Goal: Task Accomplishment & Management: Complete application form

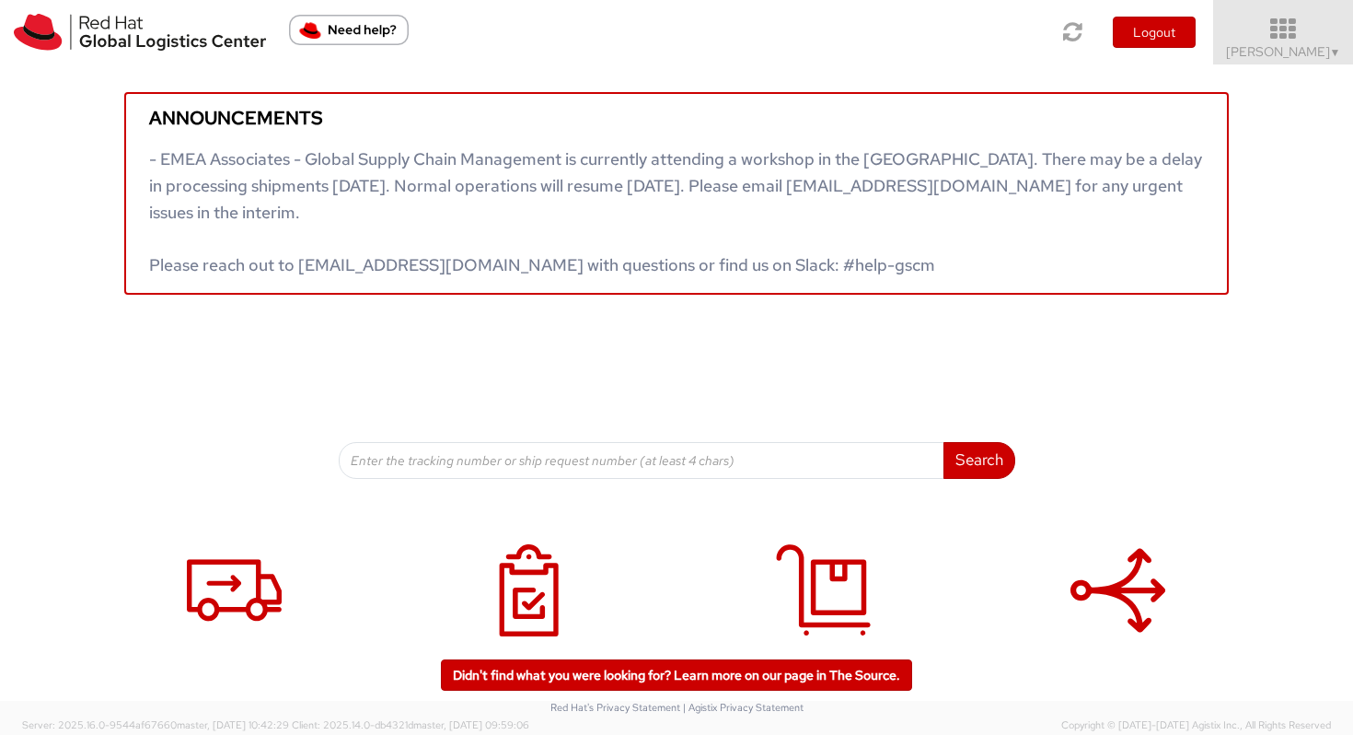
click at [1274, 46] on span "Vitoria Alencar ▼" at bounding box center [1283, 51] width 115 height 17
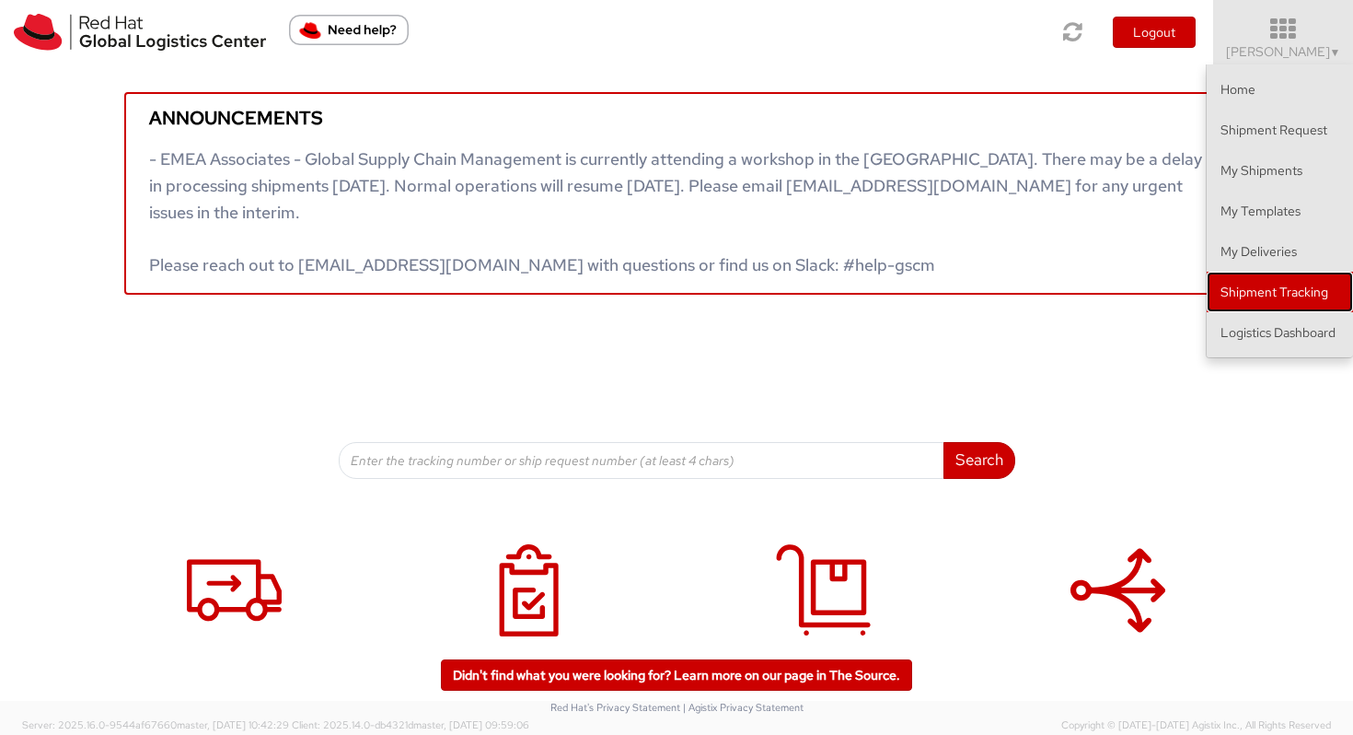
click at [1285, 285] on link "Shipment Tracking" at bounding box center [1280, 292] width 146 height 41
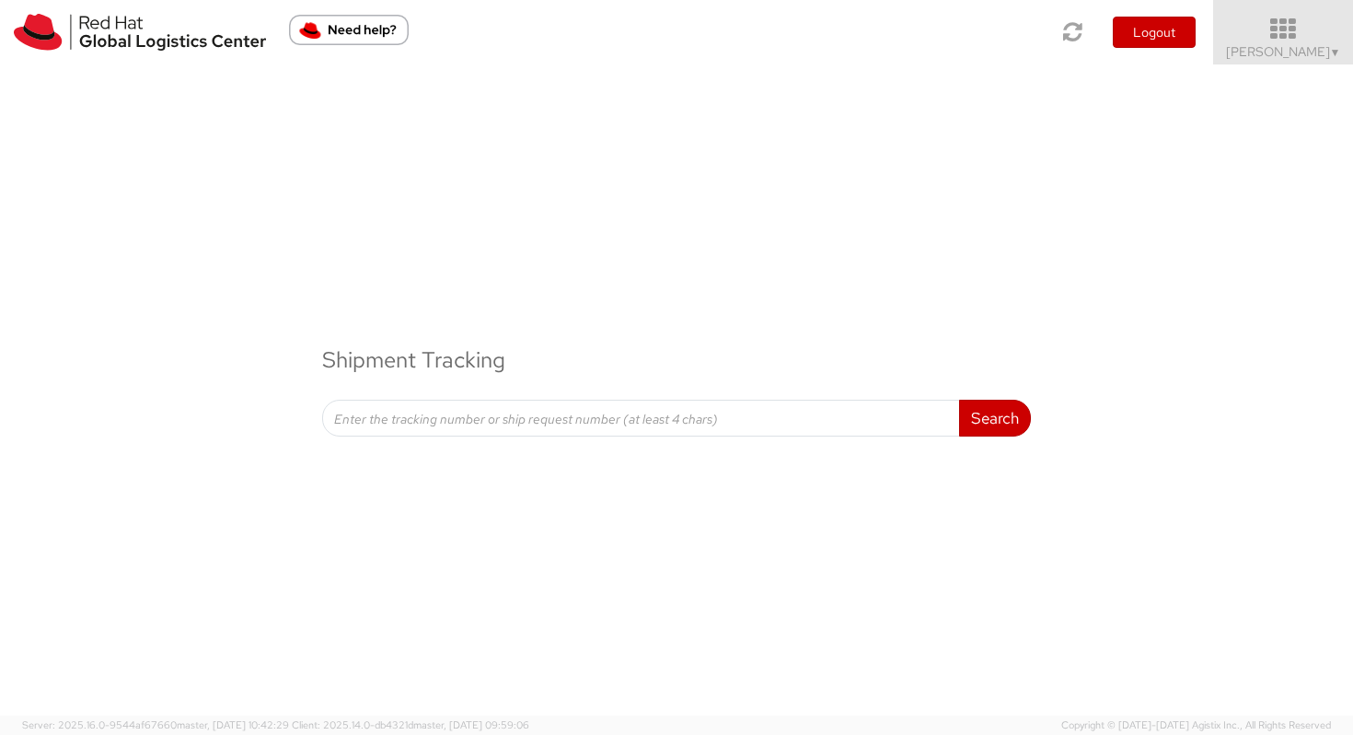
click at [1305, 55] on span "Vitoria Alencar ▼" at bounding box center [1283, 51] width 115 height 17
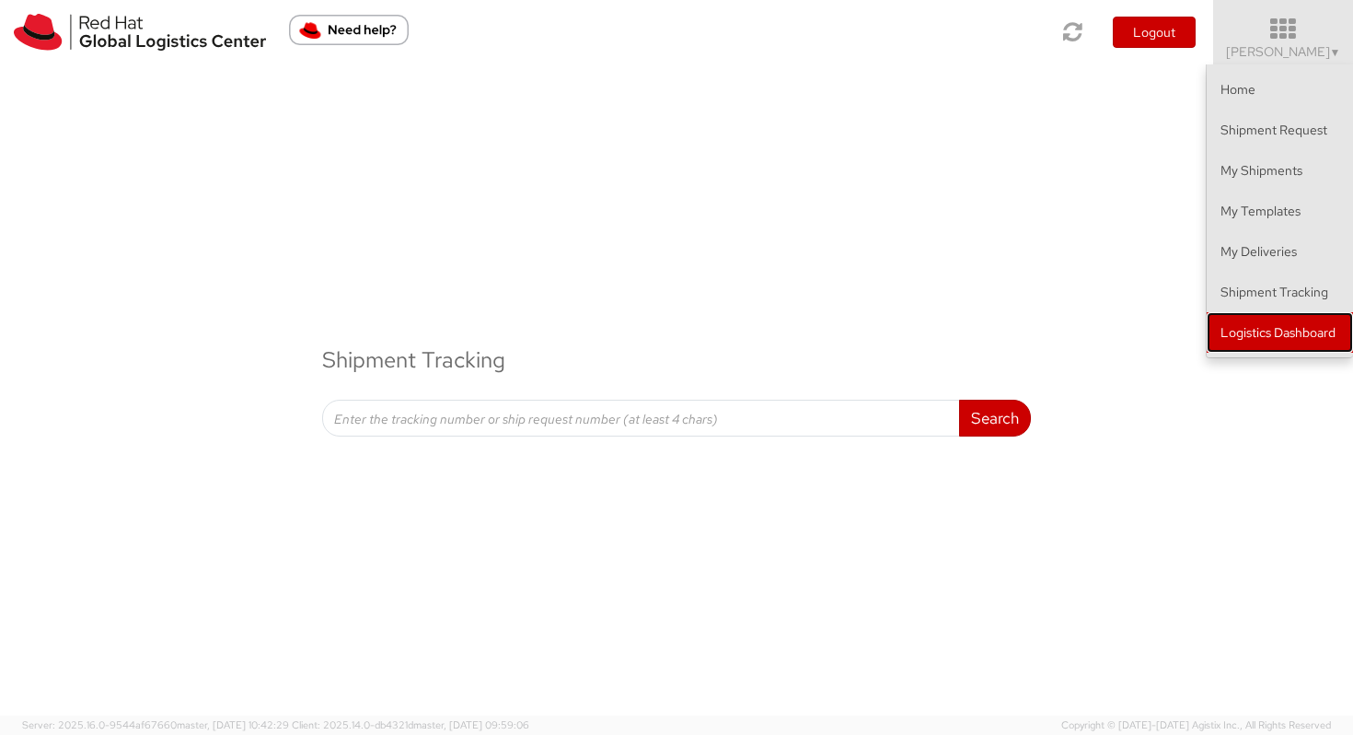
click at [1237, 319] on link "Logistics Dashboard" at bounding box center [1280, 332] width 146 height 41
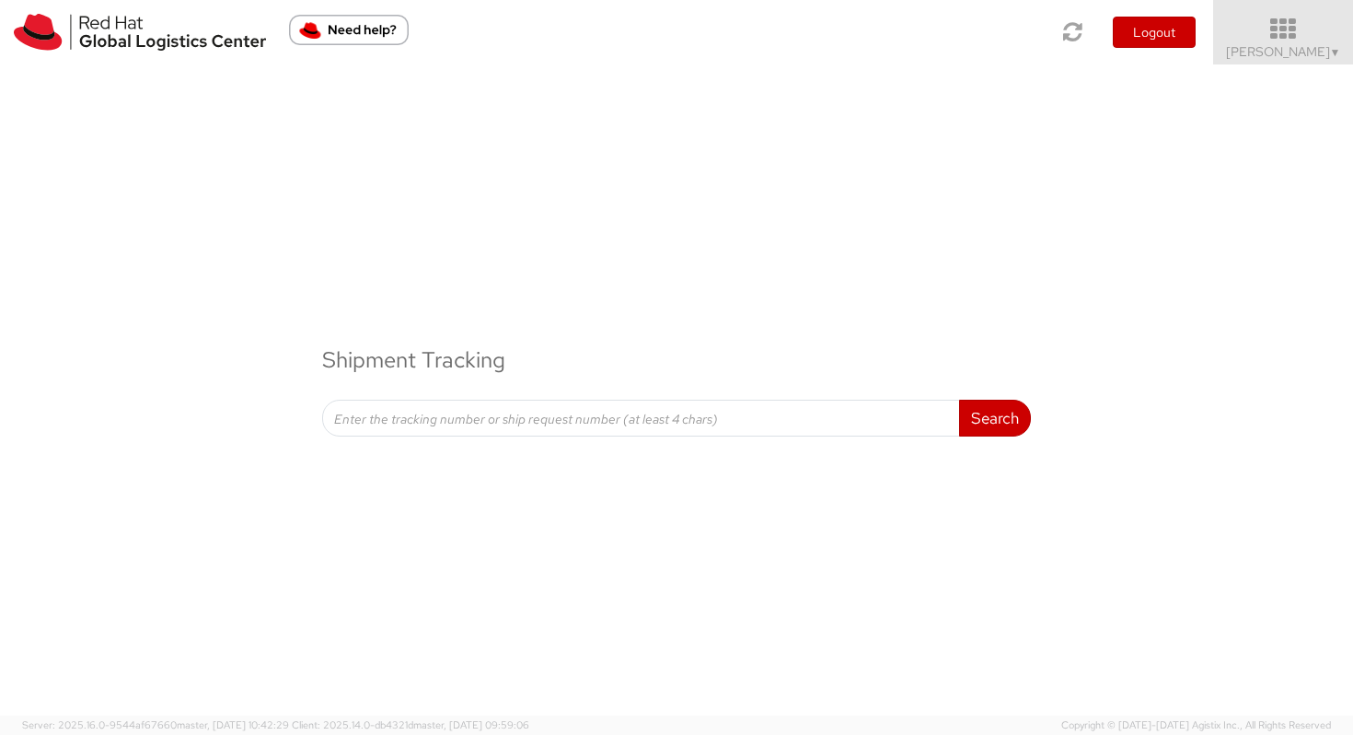
click at [1296, 29] on icon at bounding box center [1283, 30] width 161 height 26
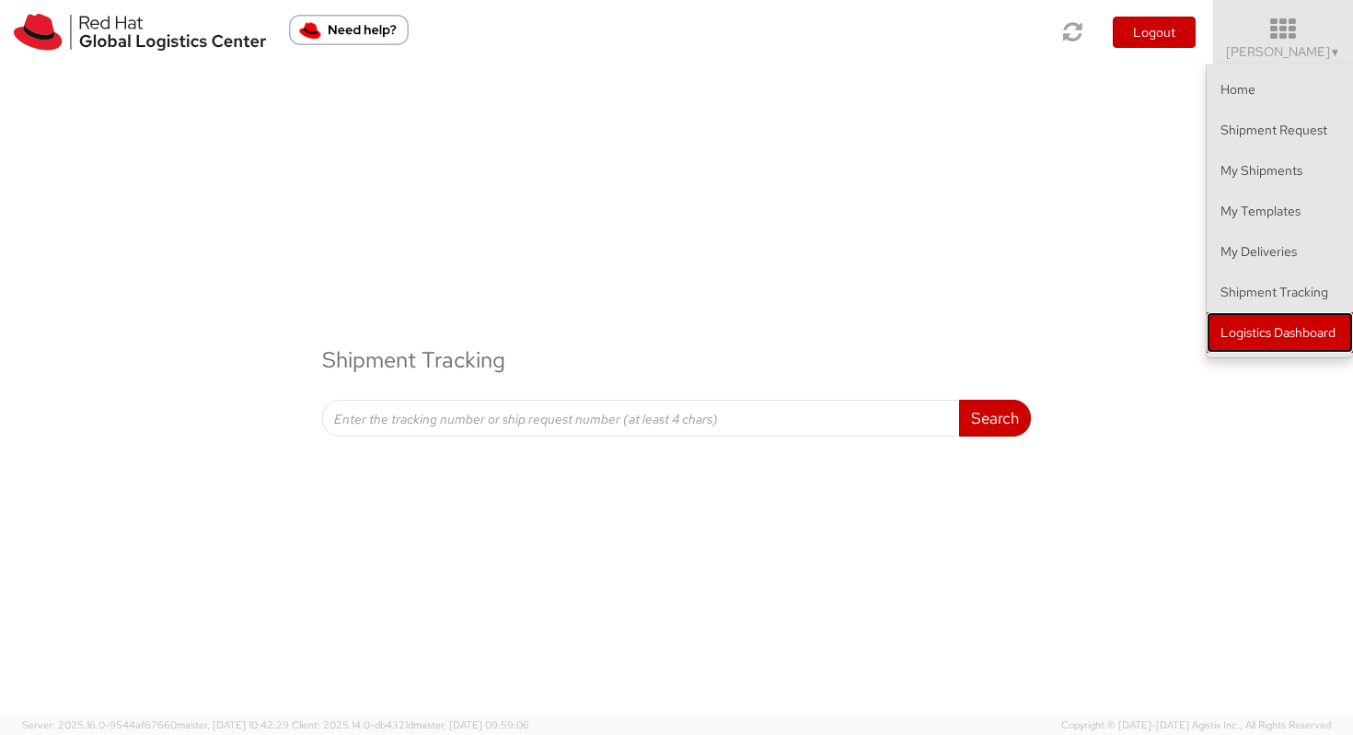
click at [1245, 327] on link "Logistics Dashboard" at bounding box center [1280, 332] width 146 height 41
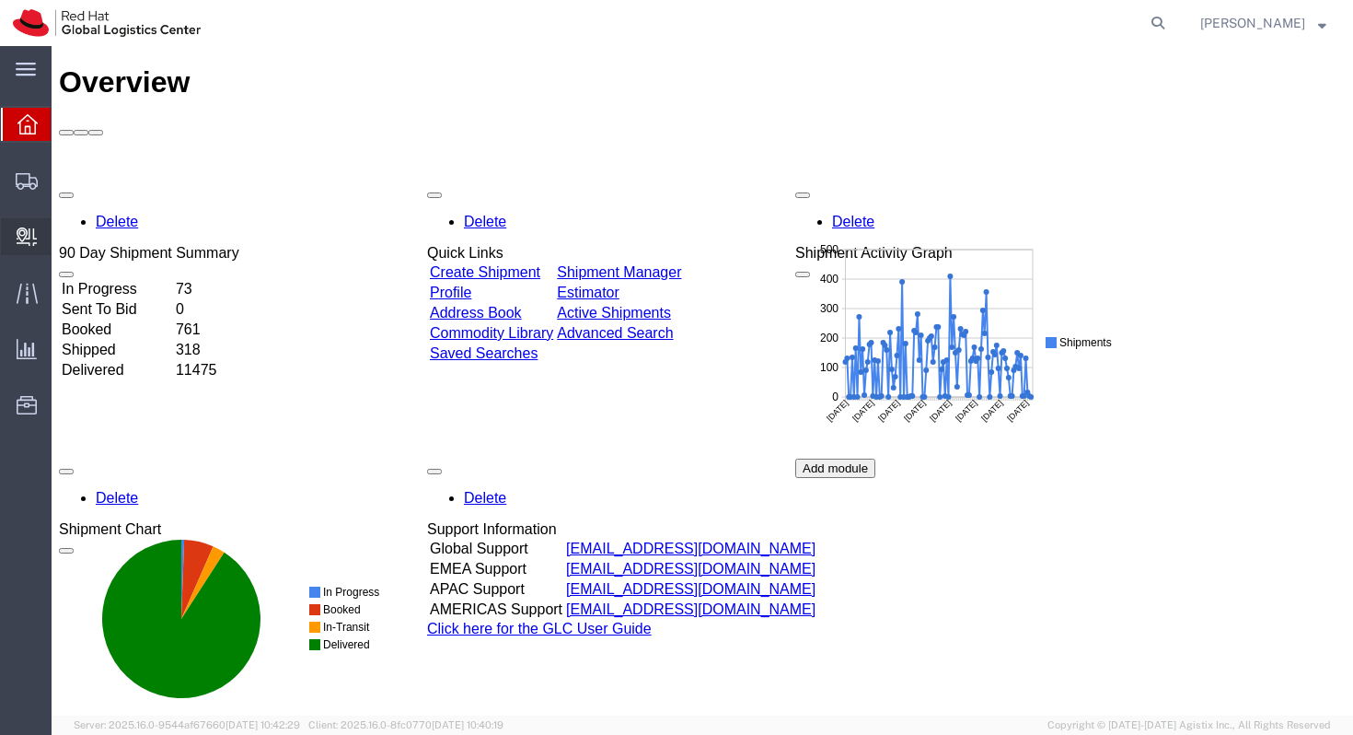
click at [0, 0] on span "Create Delivery" at bounding box center [0, 0] width 0 height 0
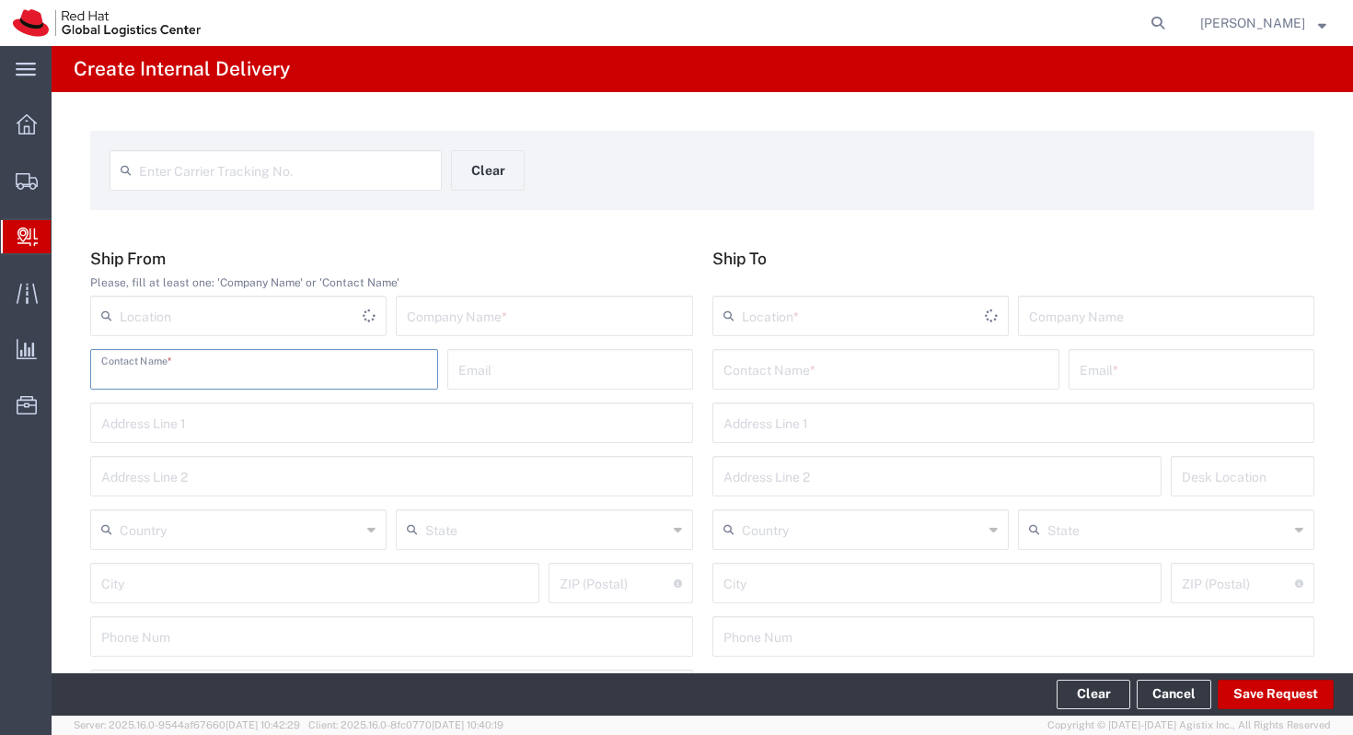
click at [185, 362] on input "text" at bounding box center [264, 368] width 326 height 32
click at [206, 330] on div "Location" at bounding box center [238, 315] width 296 height 41
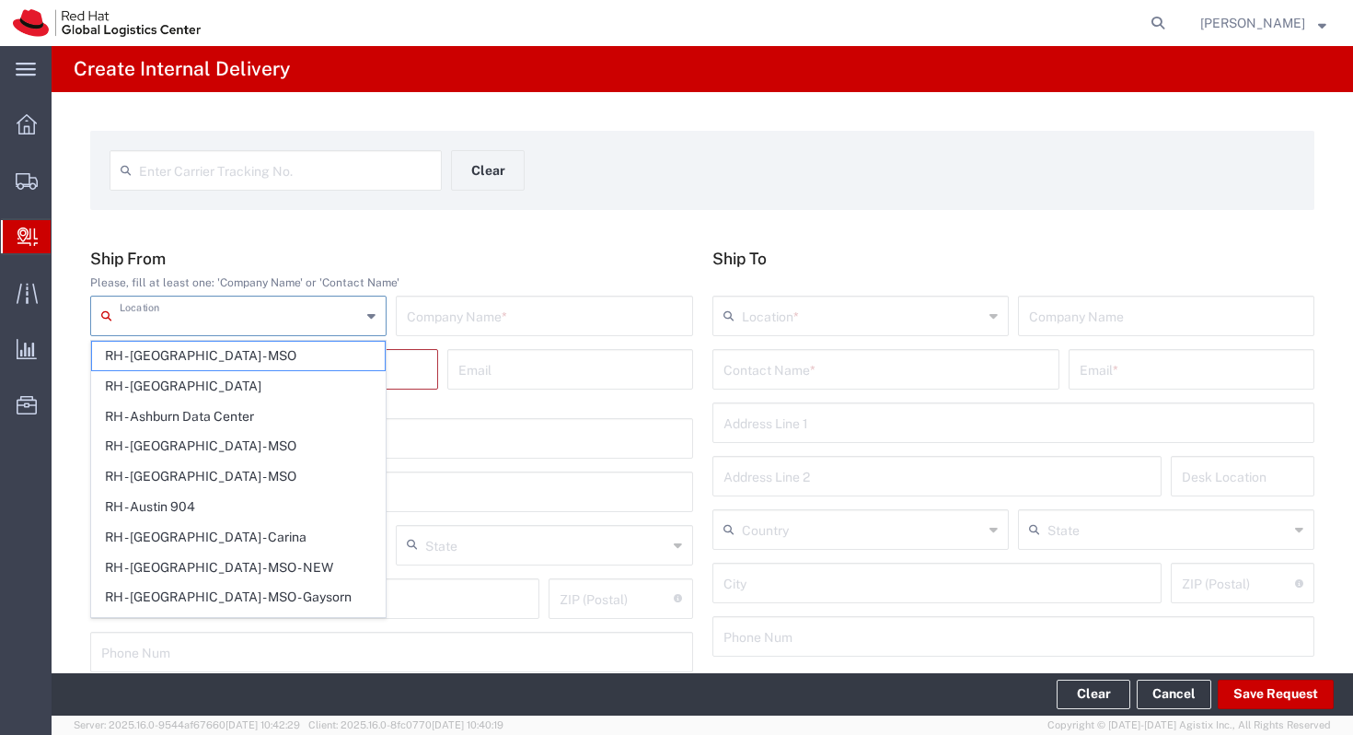
click at [377, 246] on div "Enter Carrier Tracking No. Clear Ship From Please, fill at least one: 'Company …" at bounding box center [703, 681] width 1302 height 1179
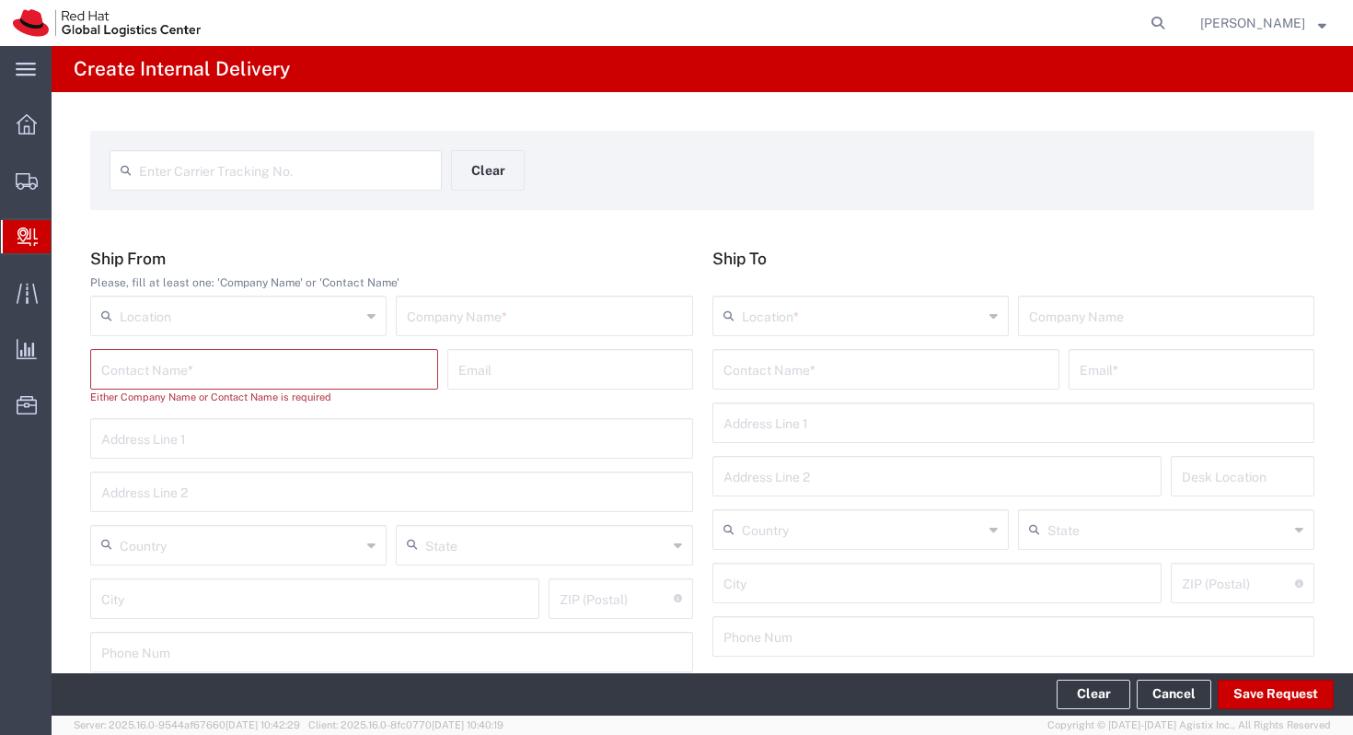
click at [348, 362] on input "text" at bounding box center [264, 368] width 326 height 32
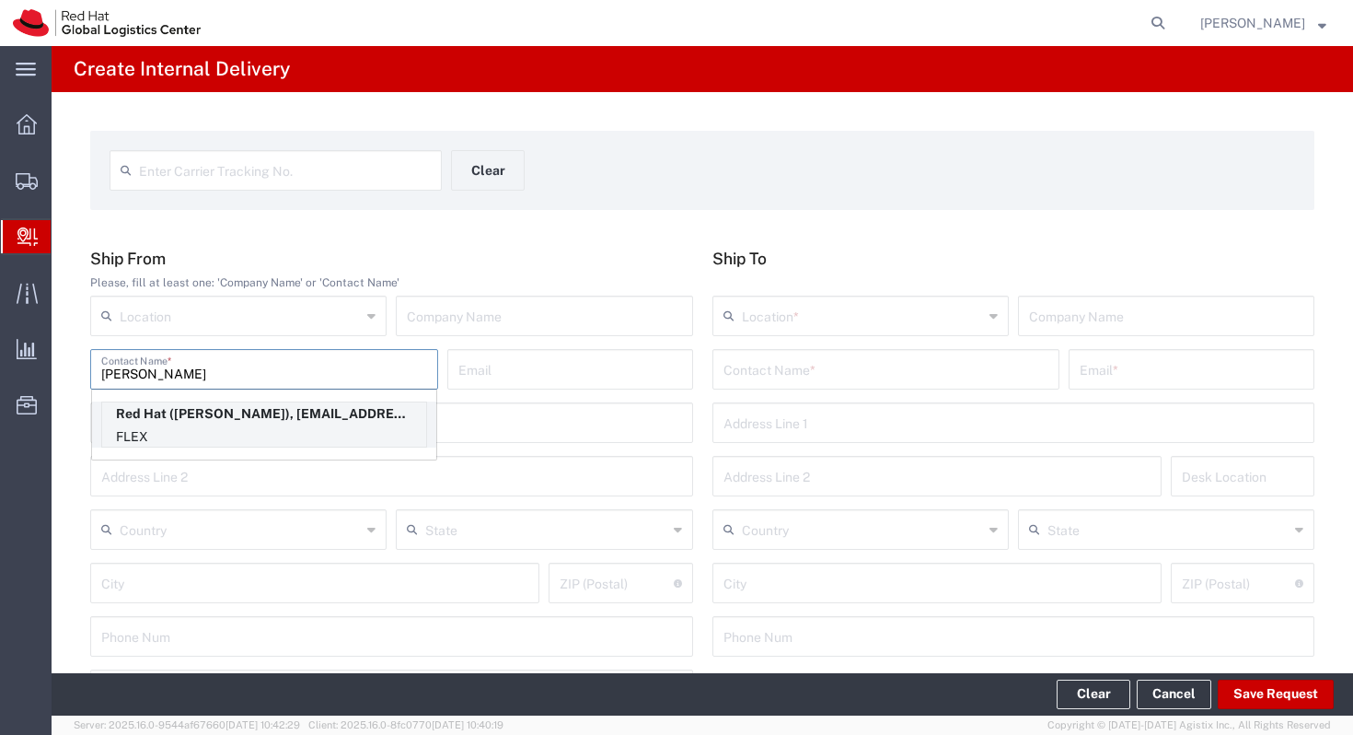
type input "[PERSON_NAME]"
click at [324, 423] on p "Red Hat ([PERSON_NAME]), [EMAIL_ADDRESS][DOMAIN_NAME]" at bounding box center [264, 413] width 324 height 23
type input "Red Hat"
type input "[PERSON_NAME]"
type input "[EMAIL_ADDRESS][DOMAIN_NAME]"
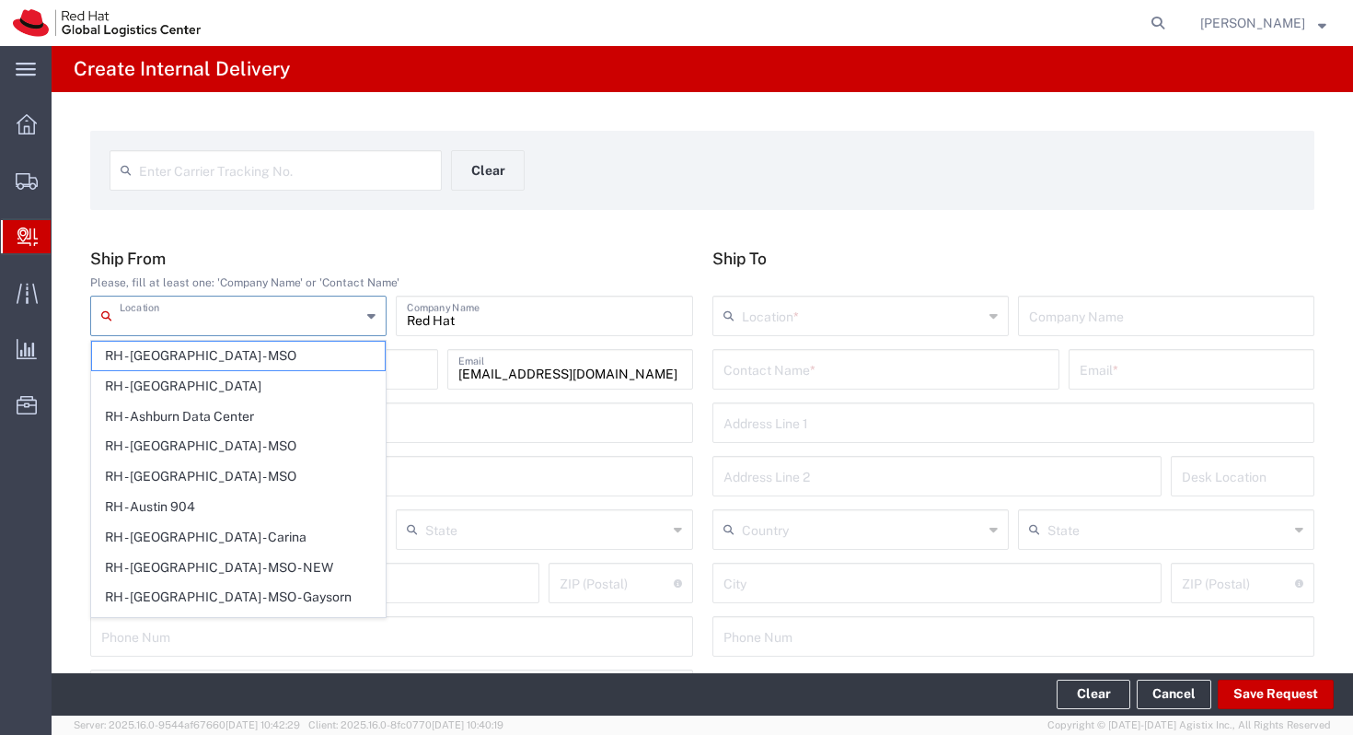
click at [275, 326] on input "text" at bounding box center [240, 314] width 241 height 32
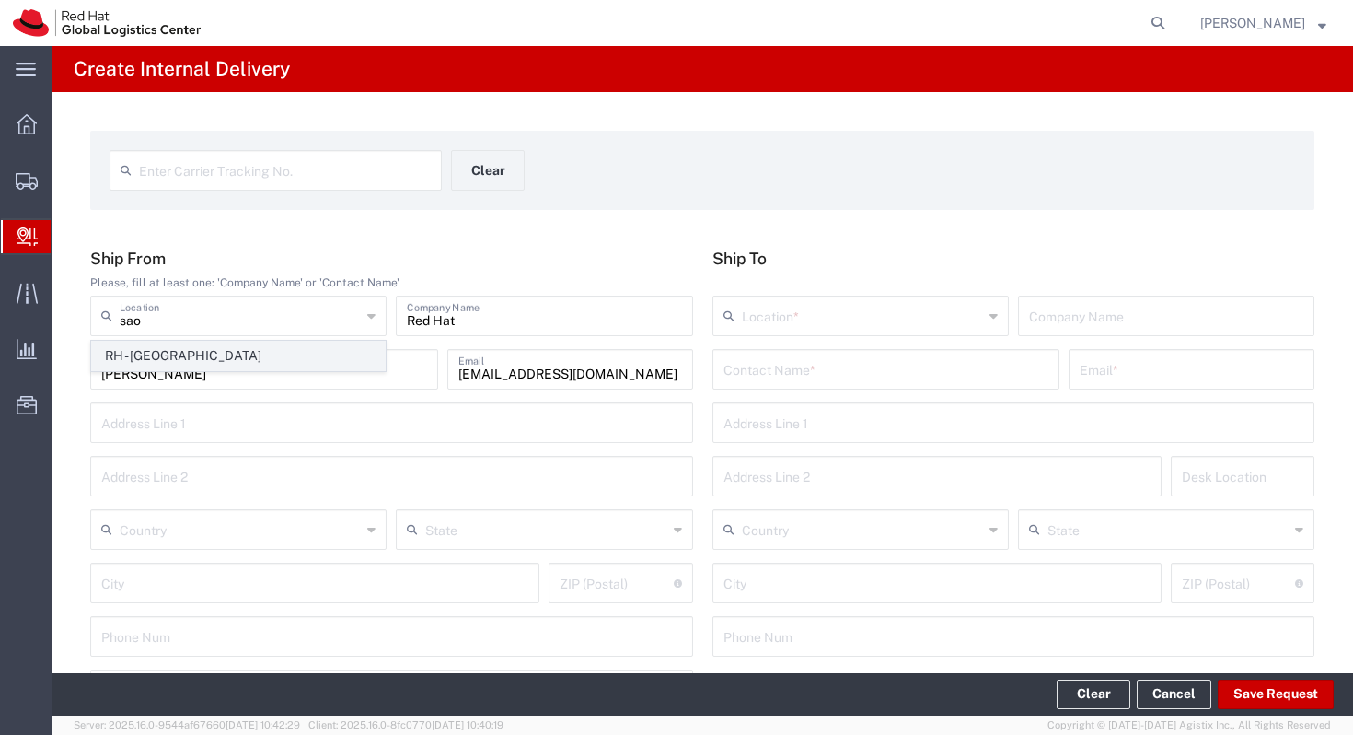
click at [265, 350] on span "RH - [GEOGRAPHIC_DATA]" at bounding box center [238, 356] width 293 height 29
type input "RH - [GEOGRAPHIC_DATA]"
type input "Red Hat Brasil Limitada"
type input "Av. Brg. [PERSON_NAME][GEOGRAPHIC_DATA], 3732"
type input "Floor 24 and 25, Itaim Bibi"
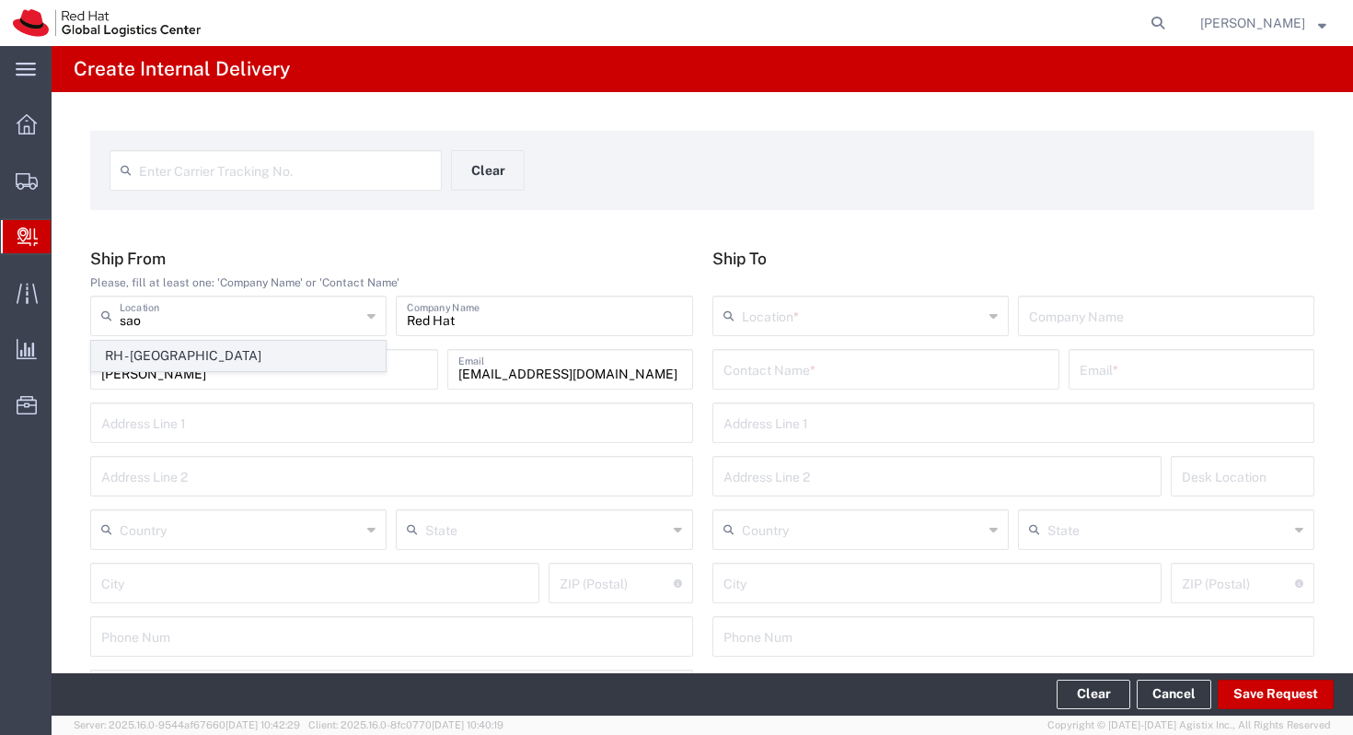
type input "[GEOGRAPHIC_DATA]"
type input "04538-132"
type input "000"
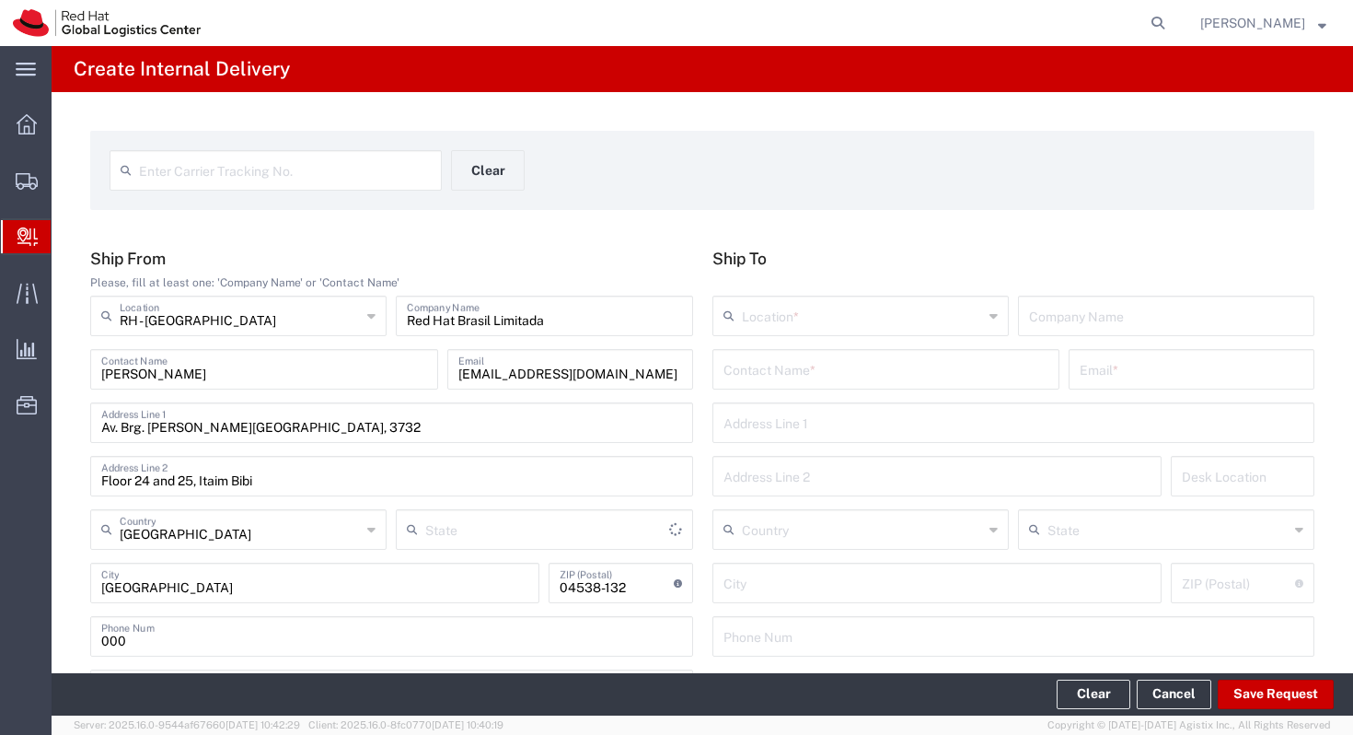
type input "[GEOGRAPHIC_DATA]"
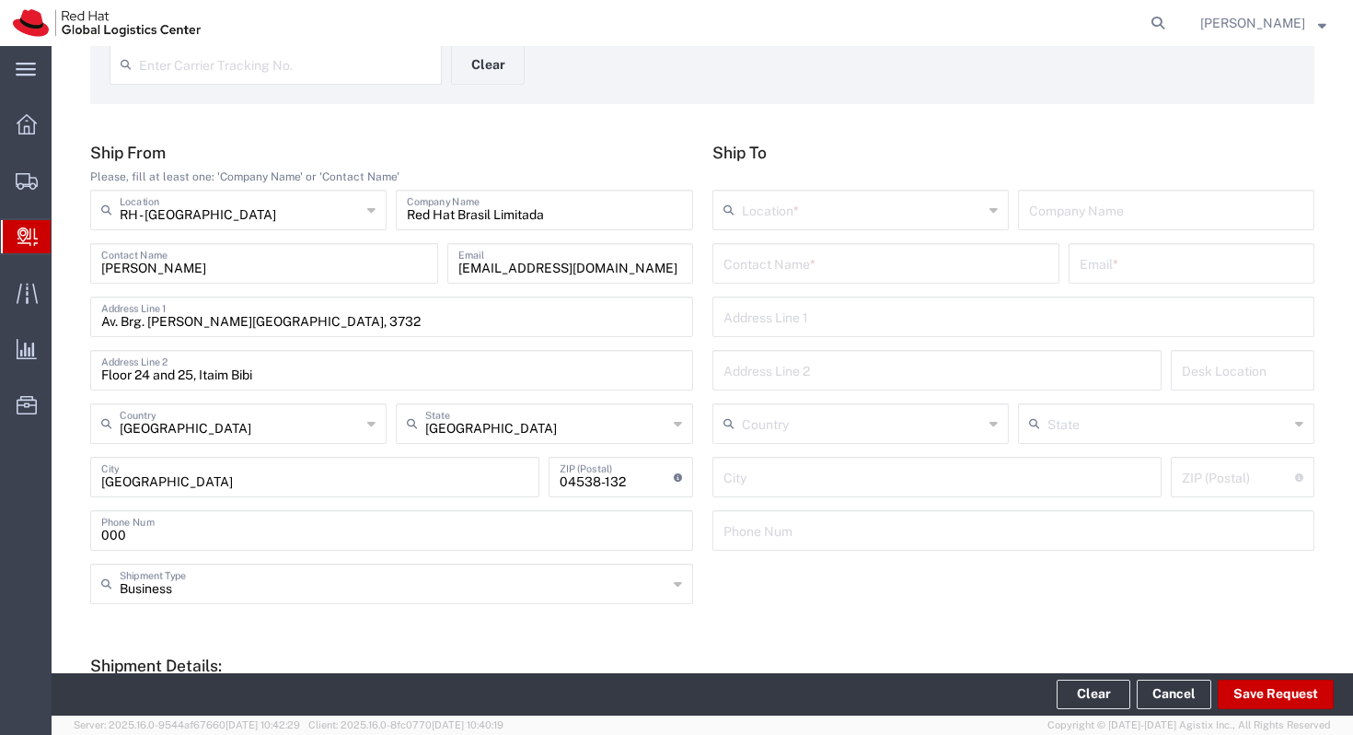
scroll to position [115, 0]
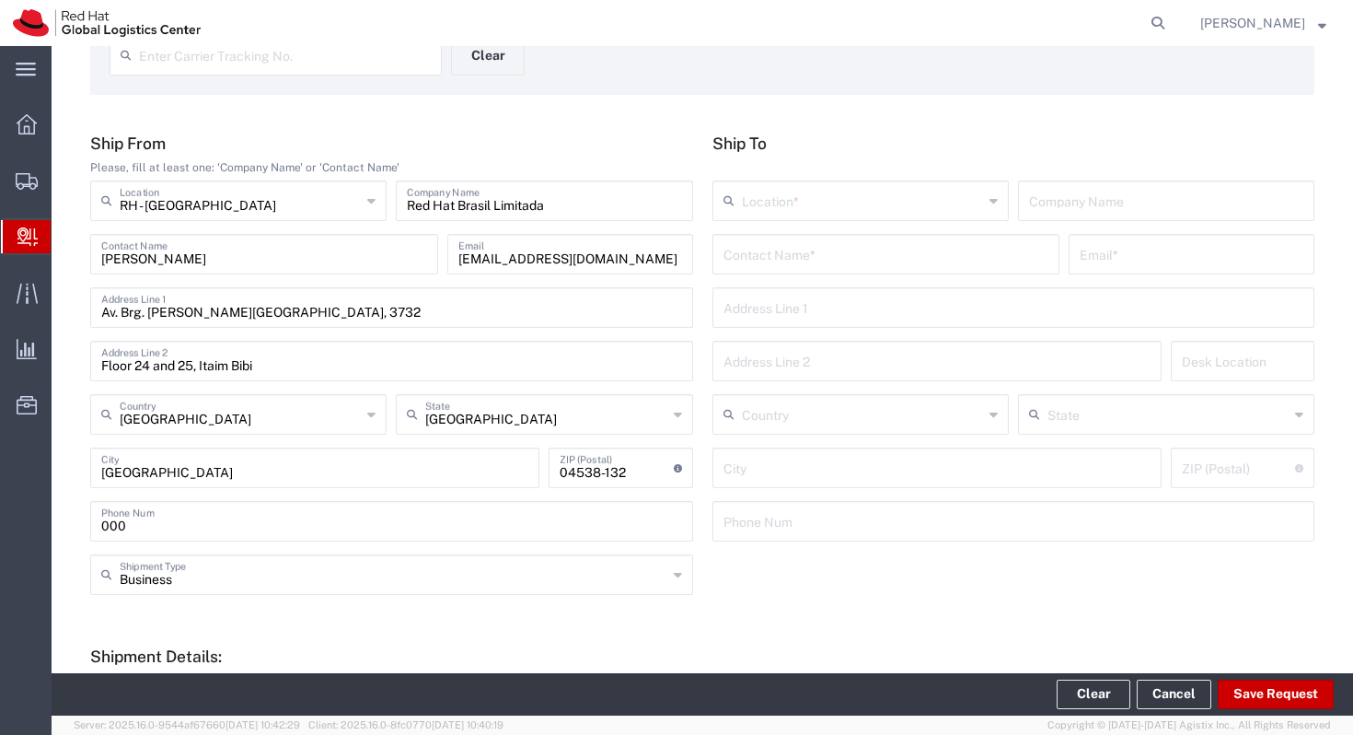
click at [841, 264] on input "text" at bounding box center [887, 253] width 326 height 32
type input "j"
type input "jailton"
click at [819, 261] on input "jailton" at bounding box center [887, 253] width 326 height 32
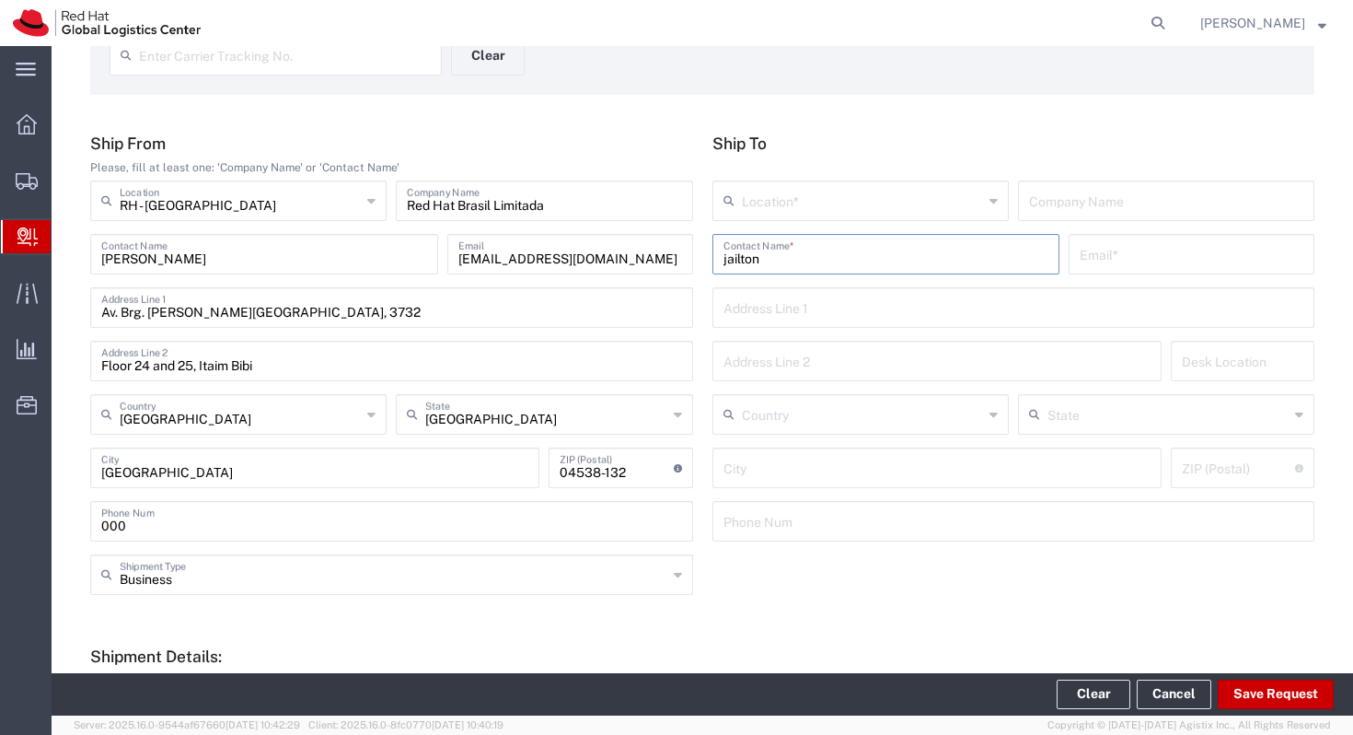
click at [819, 261] on input "jailton" at bounding box center [887, 253] width 326 height 32
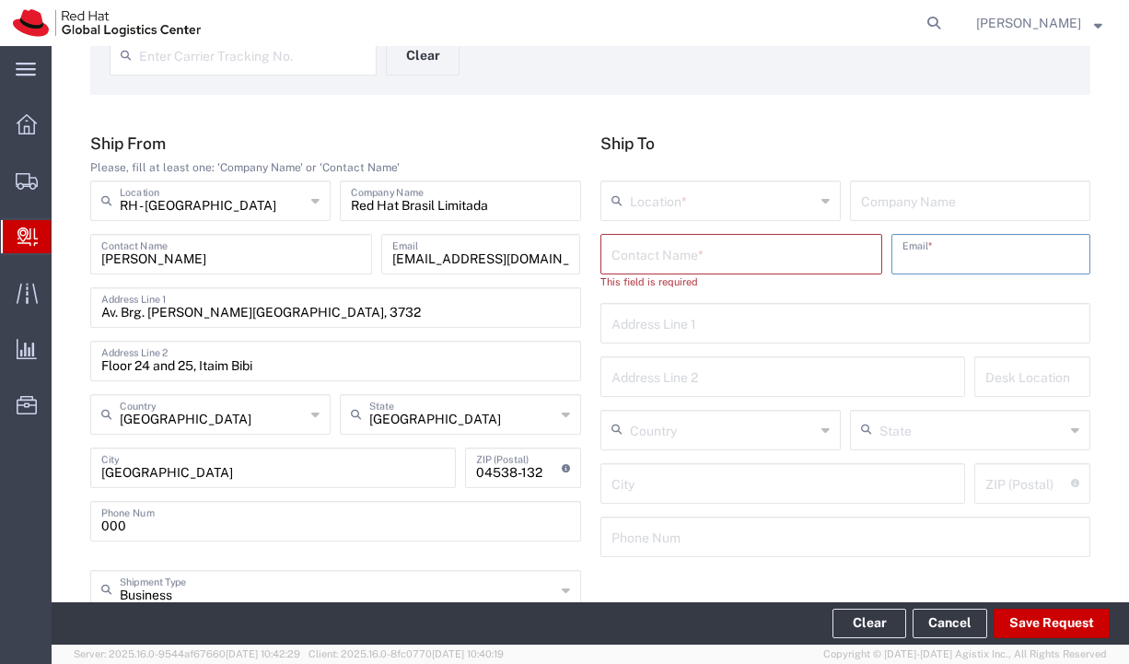
click at [912, 253] on input "text" at bounding box center [990, 253] width 177 height 32
type input "jaisilva"
click at [987, 252] on input "jaisilva" at bounding box center [990, 253] width 177 height 32
click at [790, 253] on input "text" at bounding box center [741, 253] width 260 height 32
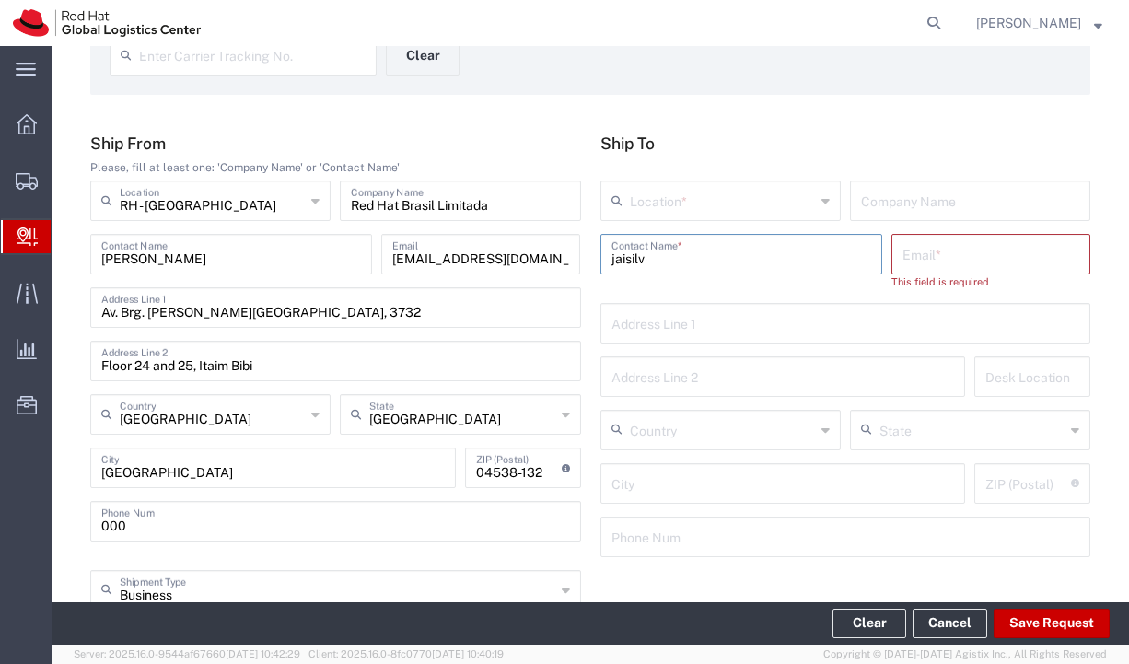
type input "jaisilva"
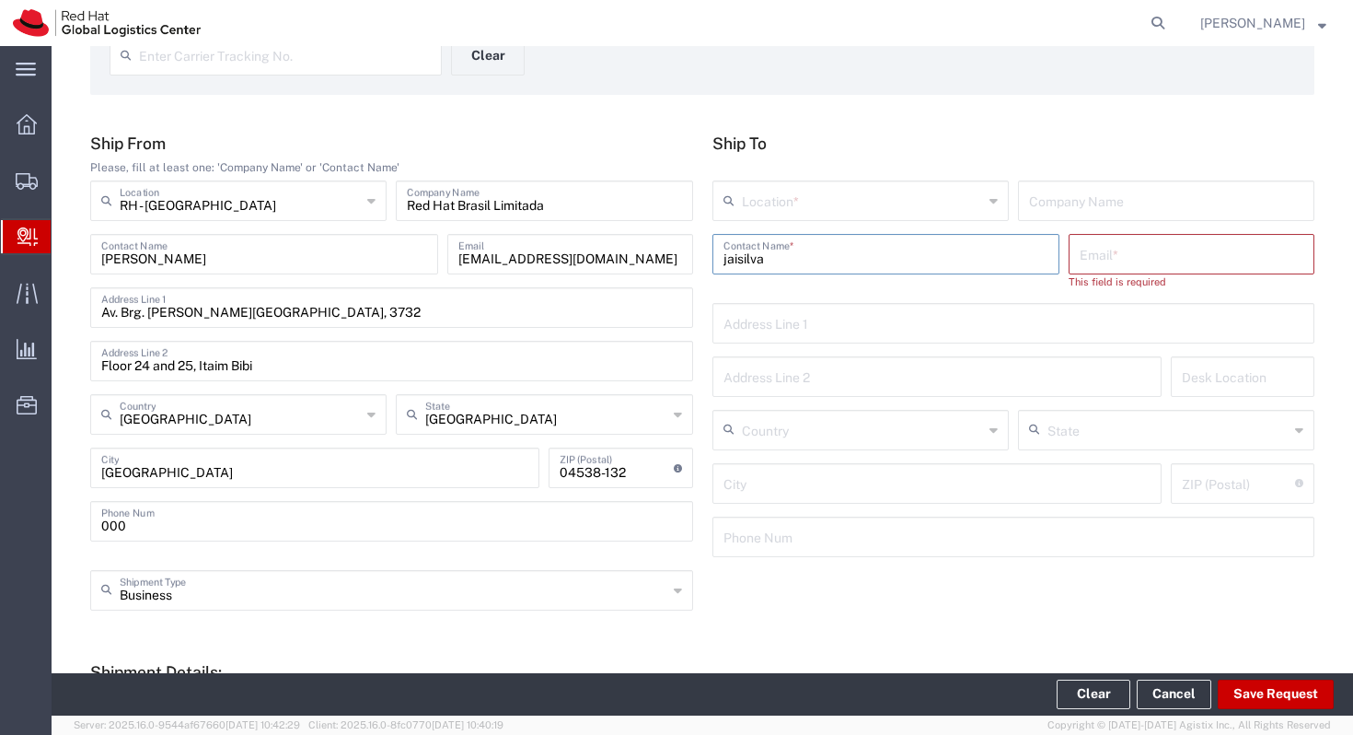
click at [786, 259] on input "jaisilva" at bounding box center [887, 253] width 326 height 32
type input "Jailton"
click at [817, 257] on input "Jailton" at bounding box center [887, 253] width 326 height 32
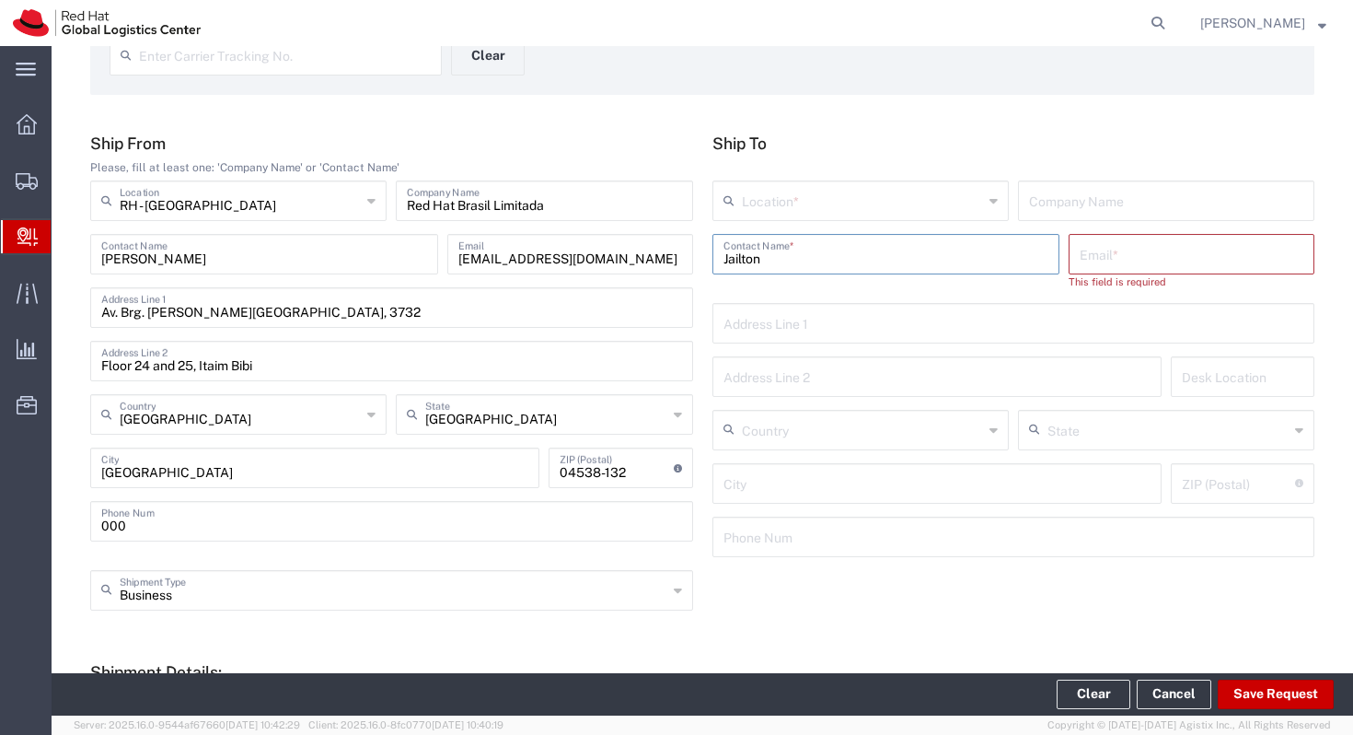
click at [817, 257] on input "Jailton" at bounding box center [887, 253] width 326 height 32
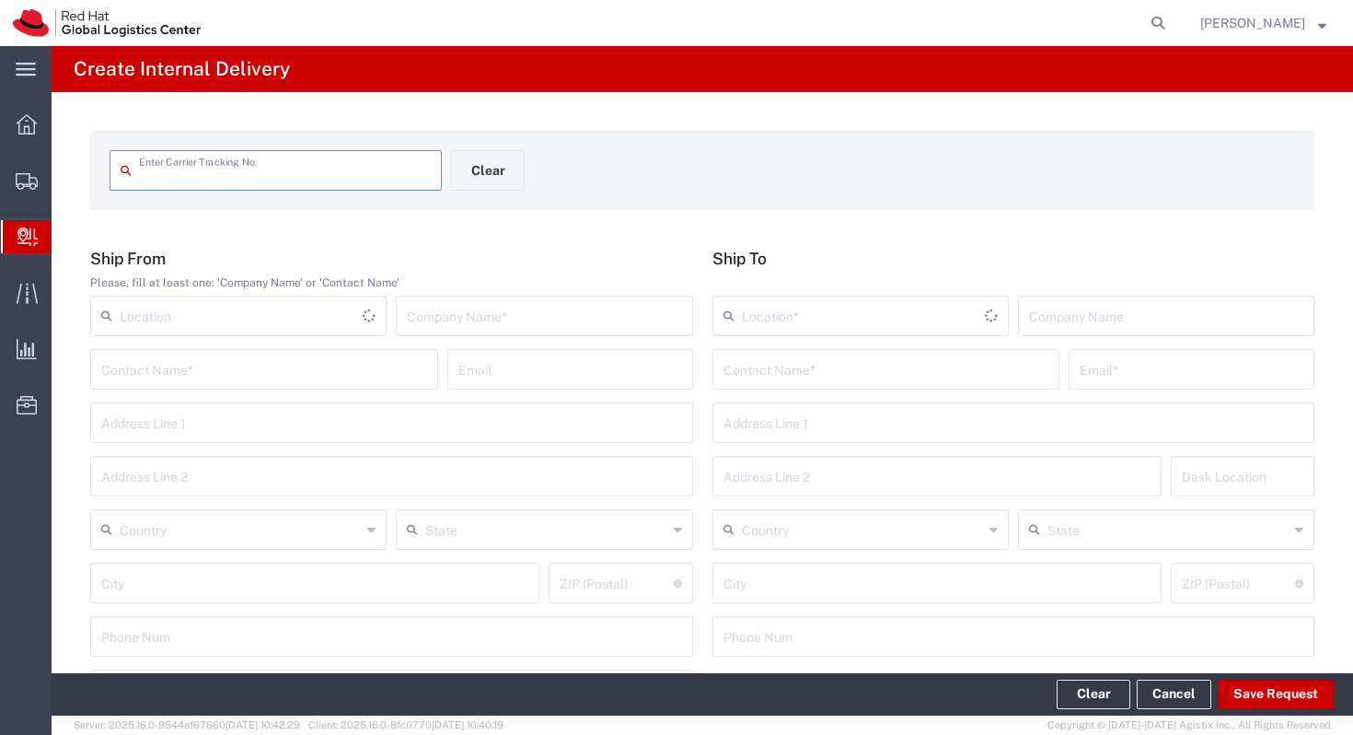
click at [819, 353] on input "text" at bounding box center [887, 368] width 326 height 32
type input "j"
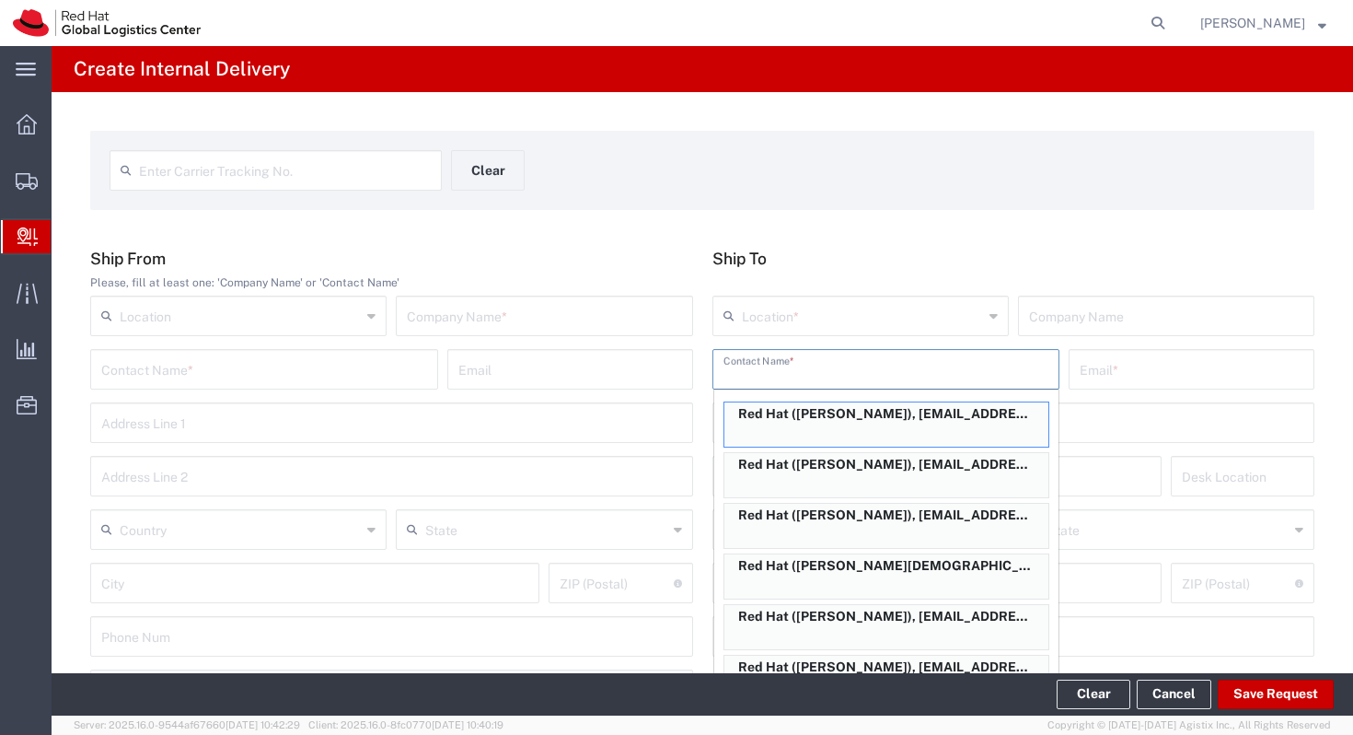
click at [807, 279] on div at bounding box center [1013, 282] width 603 height 17
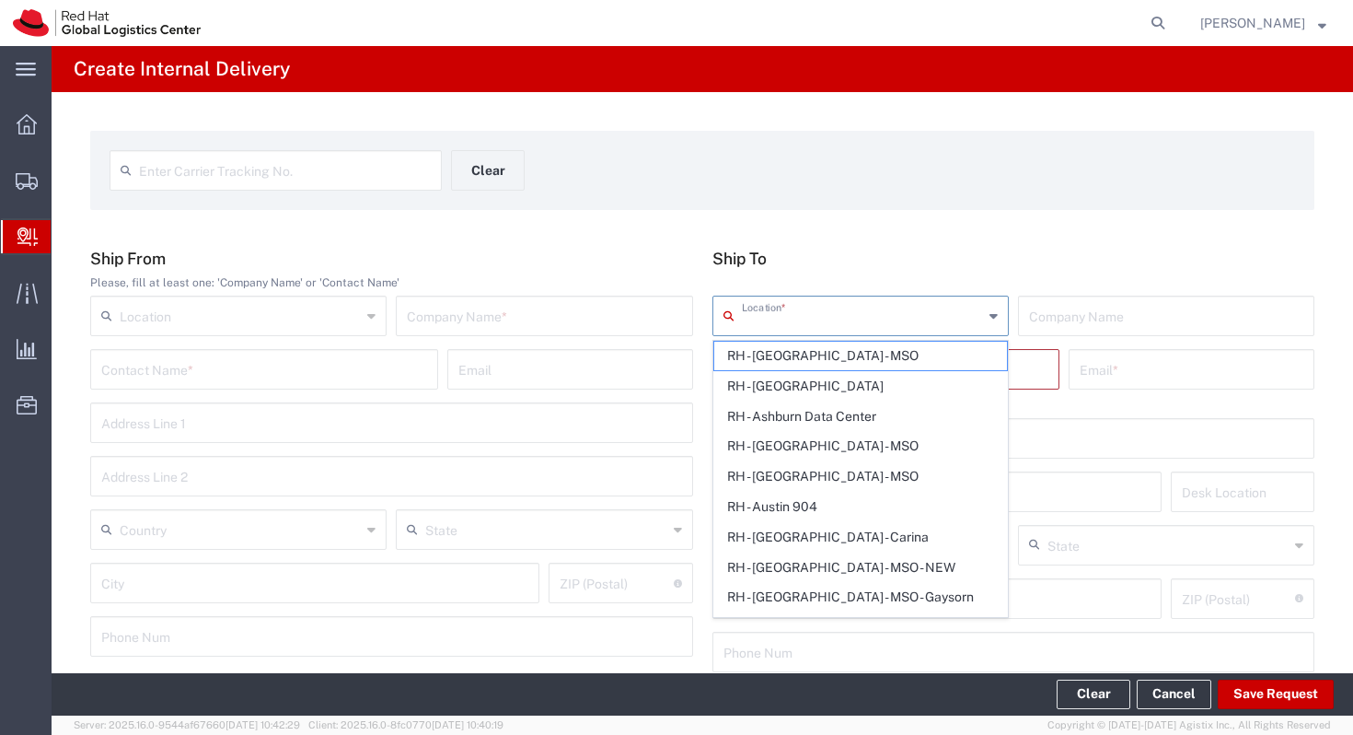
click at [807, 304] on input "text" at bounding box center [862, 314] width 241 height 32
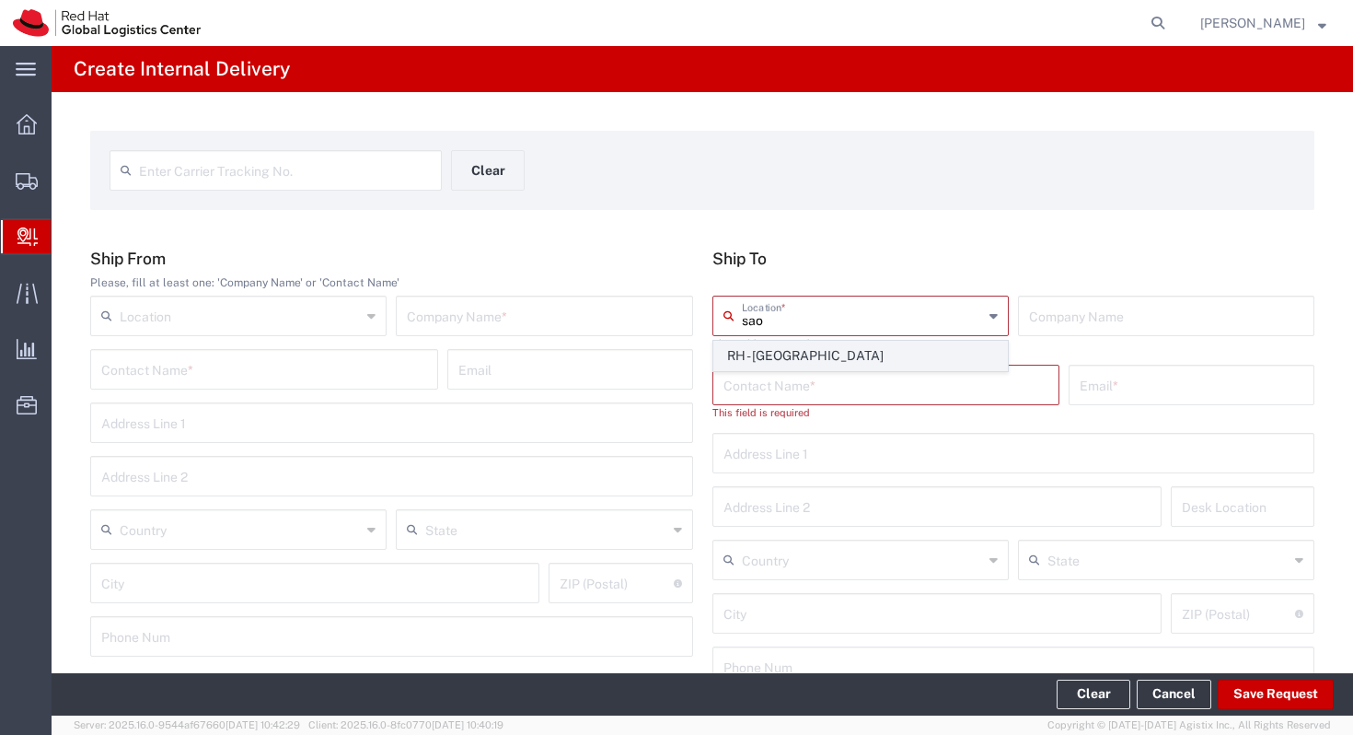
click at [808, 354] on span "RH - [GEOGRAPHIC_DATA]" at bounding box center [860, 356] width 293 height 29
type input "RH - [GEOGRAPHIC_DATA]"
type input "Red Hat Brasil Limitada"
type input "Av. Brg. [PERSON_NAME][GEOGRAPHIC_DATA], 3732"
type input "Floor 24 and 25, Itaim Bibi"
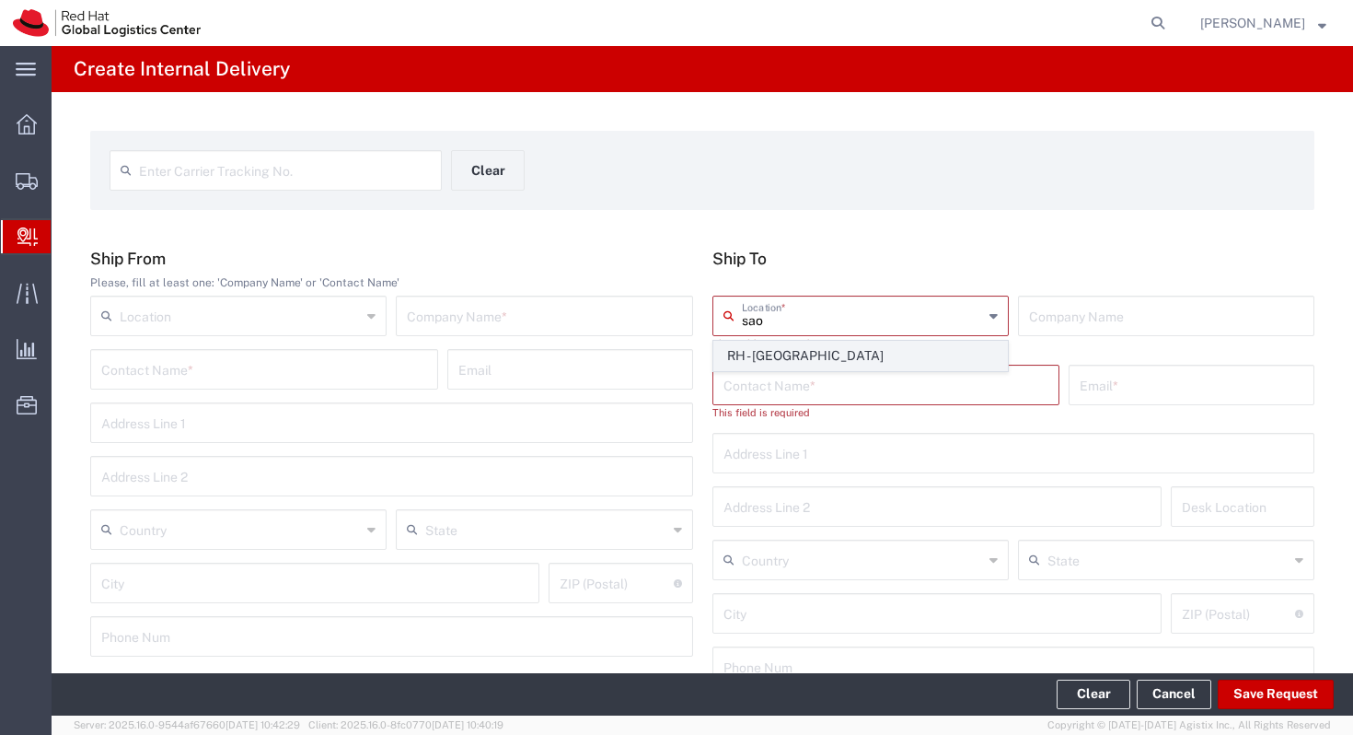
type input "[GEOGRAPHIC_DATA]"
type input "04538-132"
type input "000"
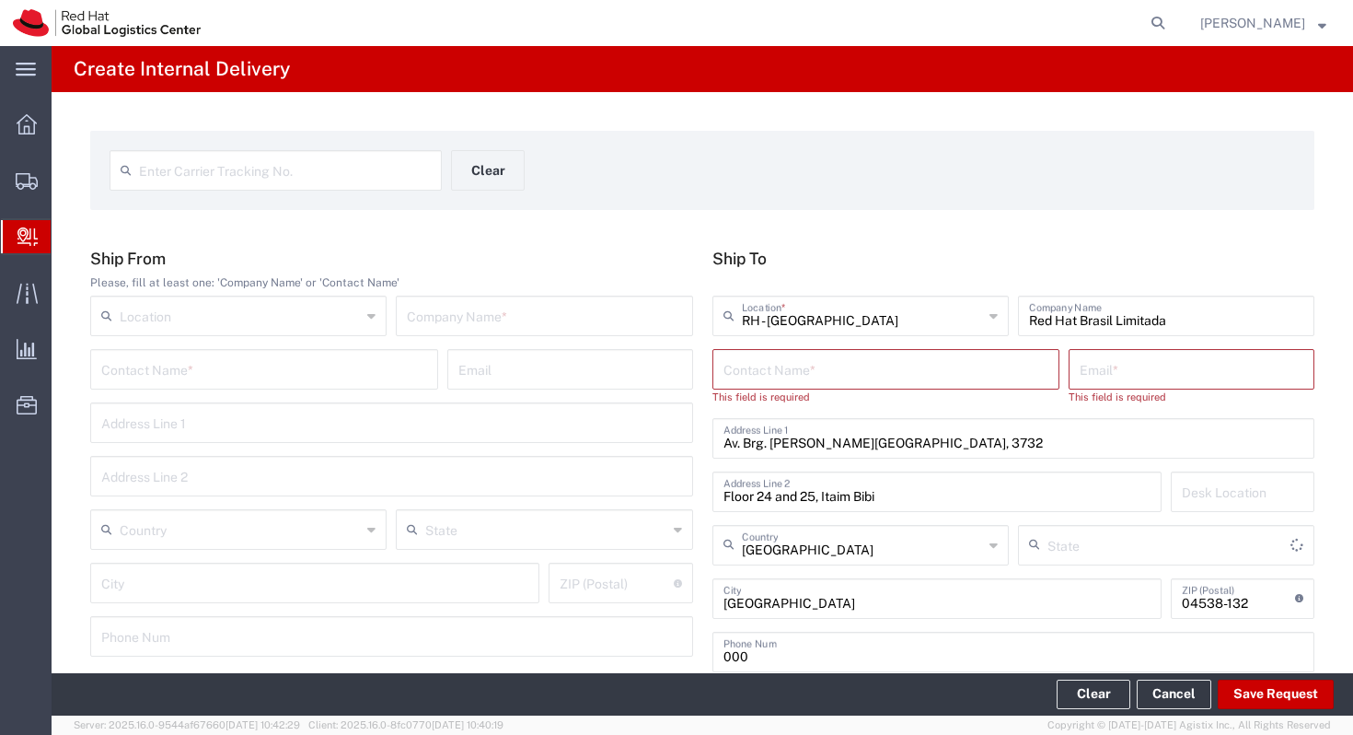
type input "[GEOGRAPHIC_DATA]"
click at [788, 365] on input "text" at bounding box center [887, 368] width 326 height 32
click at [761, 371] on input "jailton silva" at bounding box center [887, 368] width 326 height 32
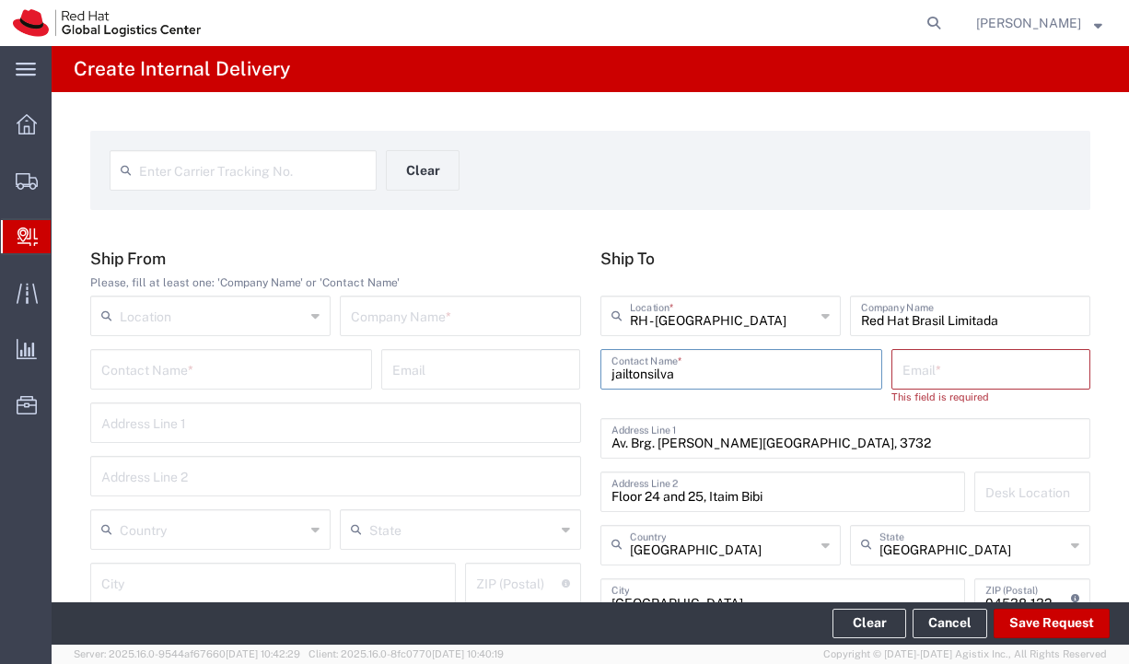
type input "jailtonsilva"
click at [746, 376] on input "jailtonsilva" at bounding box center [741, 368] width 260 height 32
click at [904, 368] on input "text" at bounding box center [990, 368] width 177 height 32
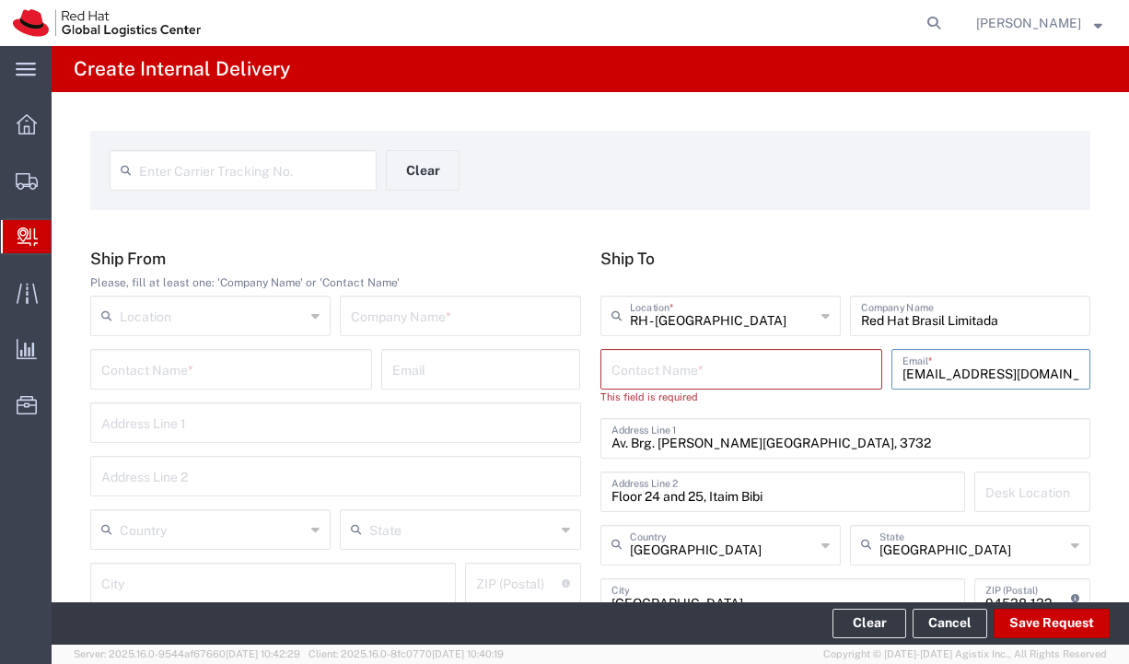
type input "[EMAIL_ADDRESS][DOMAIN_NAME]"
click at [897, 397] on agx-input-control "jaisilva@redhat.com Email *" at bounding box center [990, 377] width 208 height 56
click at [781, 372] on input "text" at bounding box center [741, 368] width 260 height 32
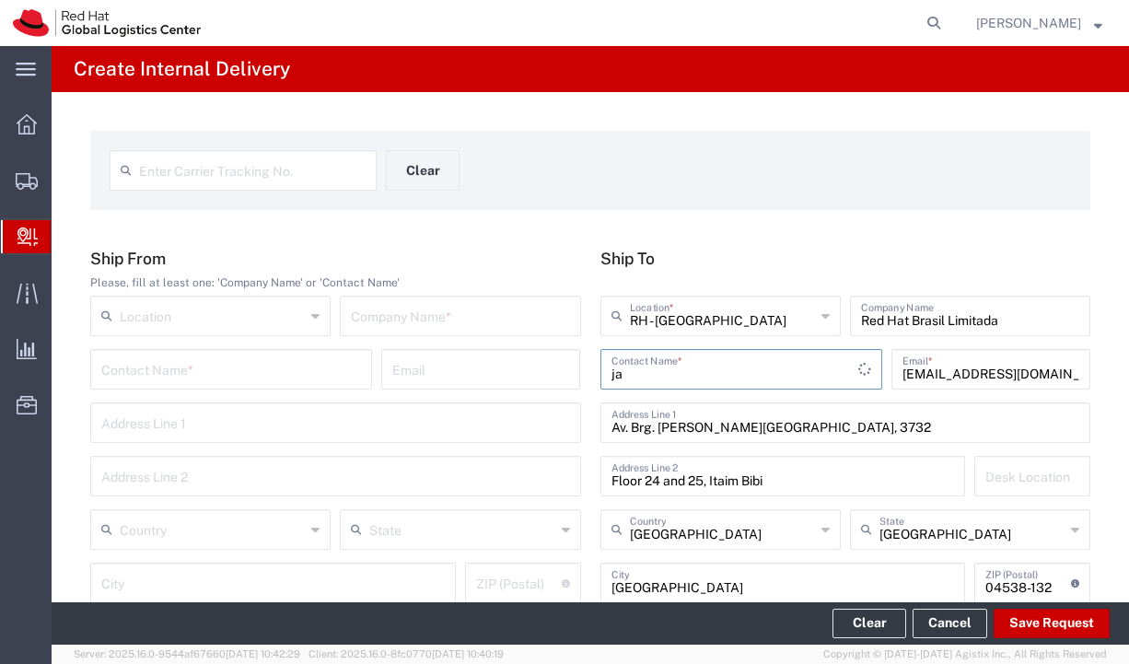
type input "j"
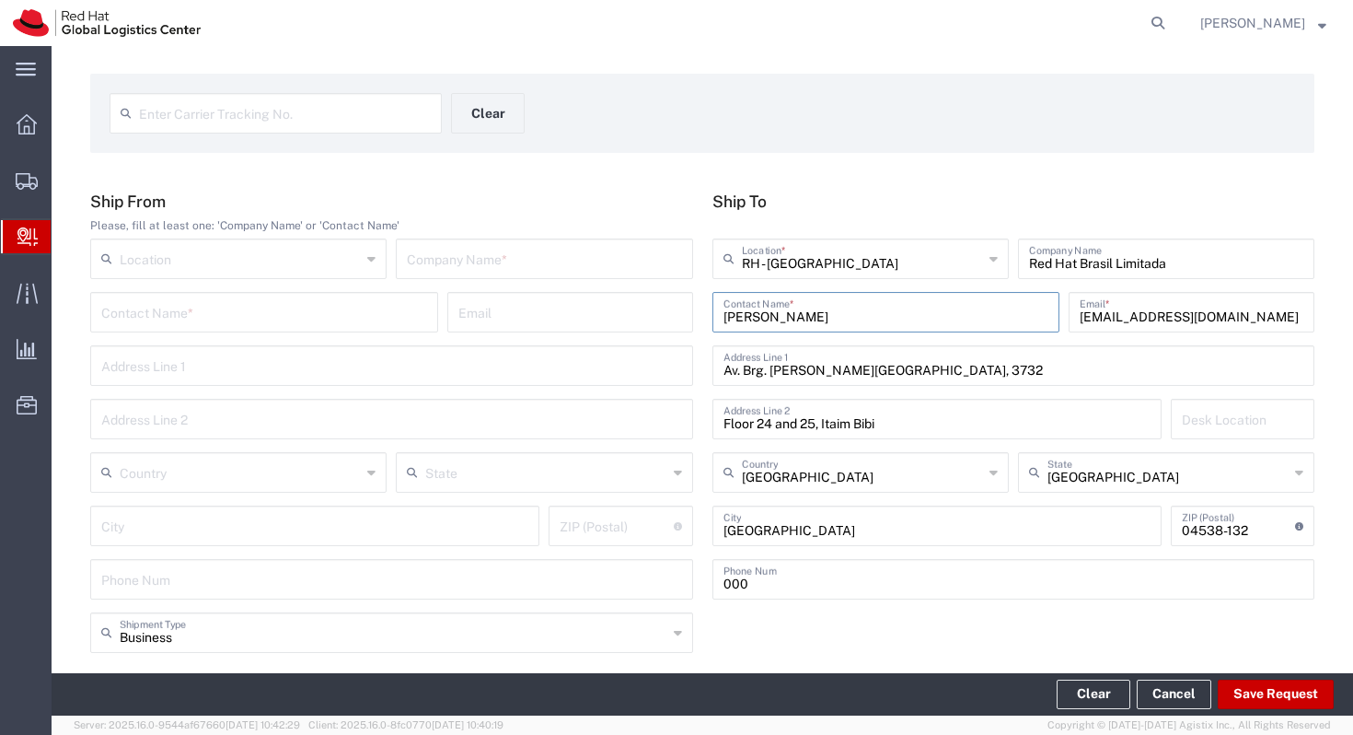
scroll to position [58, 0]
type input "[PERSON_NAME]"
click at [755, 176] on div "Enter Carrier Tracking No. Clear Ship From Please, fill at least one: 'Company …" at bounding box center [703, 616] width 1302 height 1164
click at [801, 306] on input "[PERSON_NAME]" at bounding box center [887, 310] width 326 height 32
click at [822, 325] on input "[PERSON_NAME]" at bounding box center [887, 310] width 326 height 32
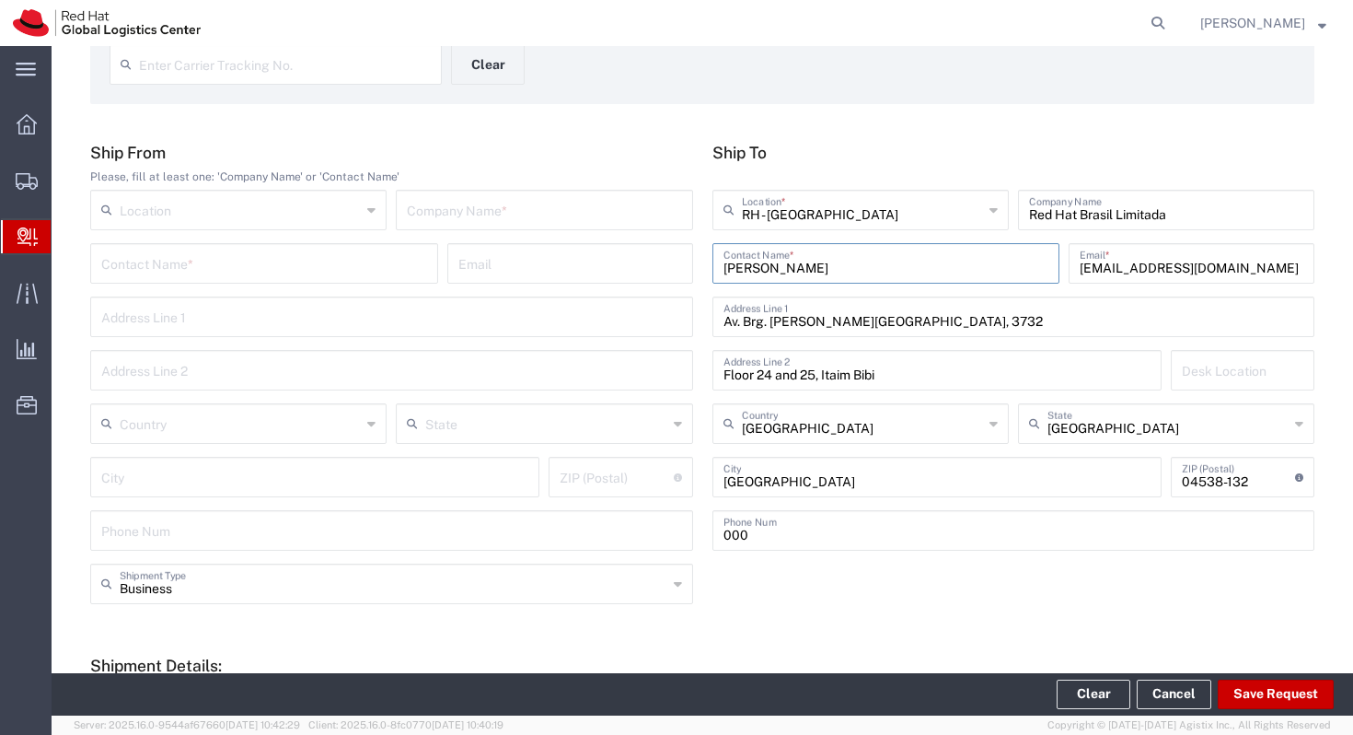
scroll to position [119, 0]
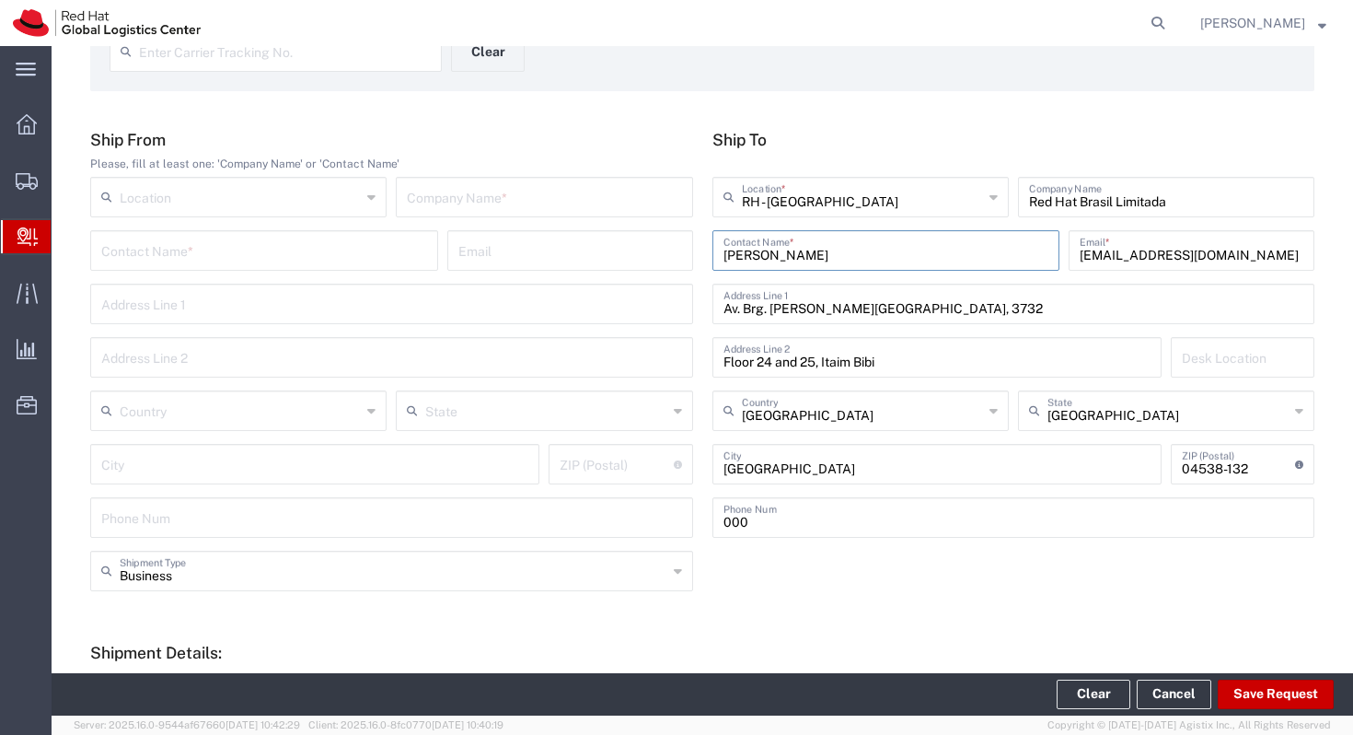
click at [1143, 258] on input "[EMAIL_ADDRESS][DOMAIN_NAME]" at bounding box center [1192, 249] width 224 height 32
click at [955, 607] on form "Ship From Please, fill at least one: 'Company Name' or 'Contact Name' Location …" at bounding box center [702, 614] width 1224 height 969
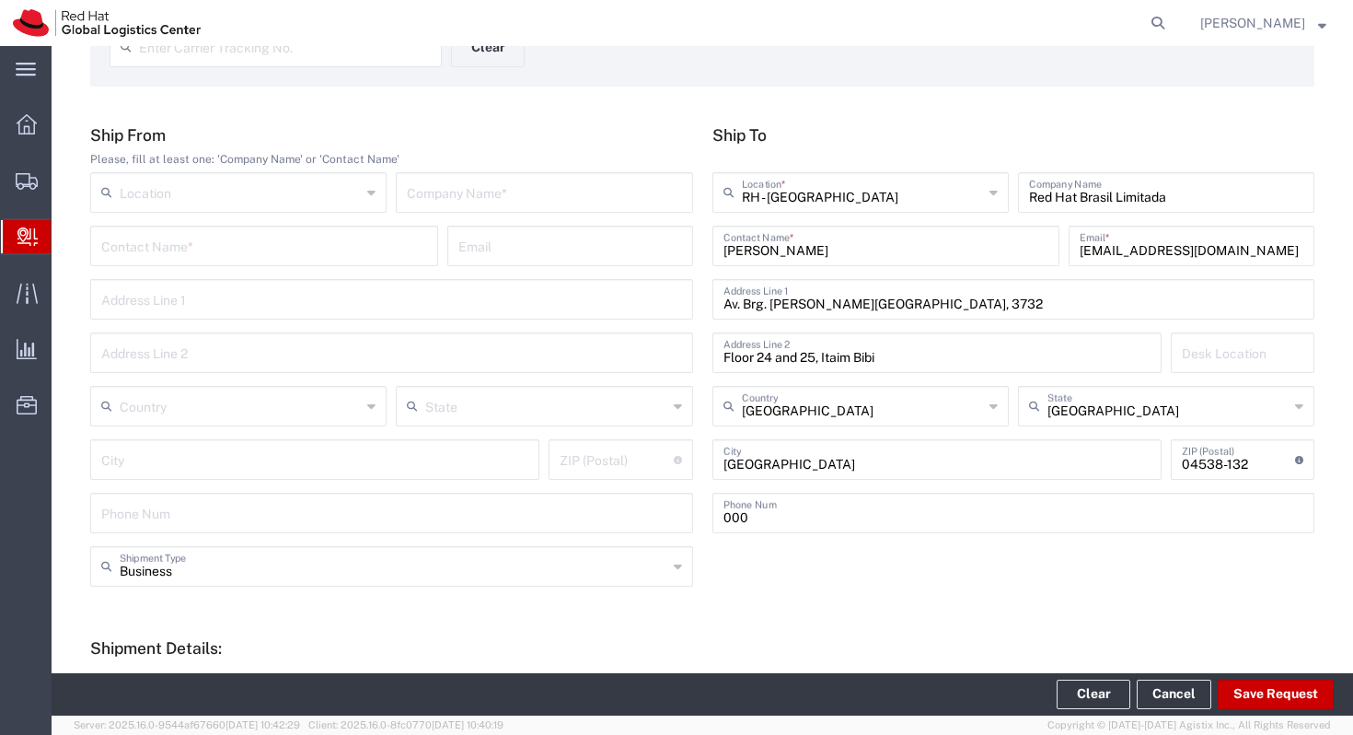
scroll to position [85, 0]
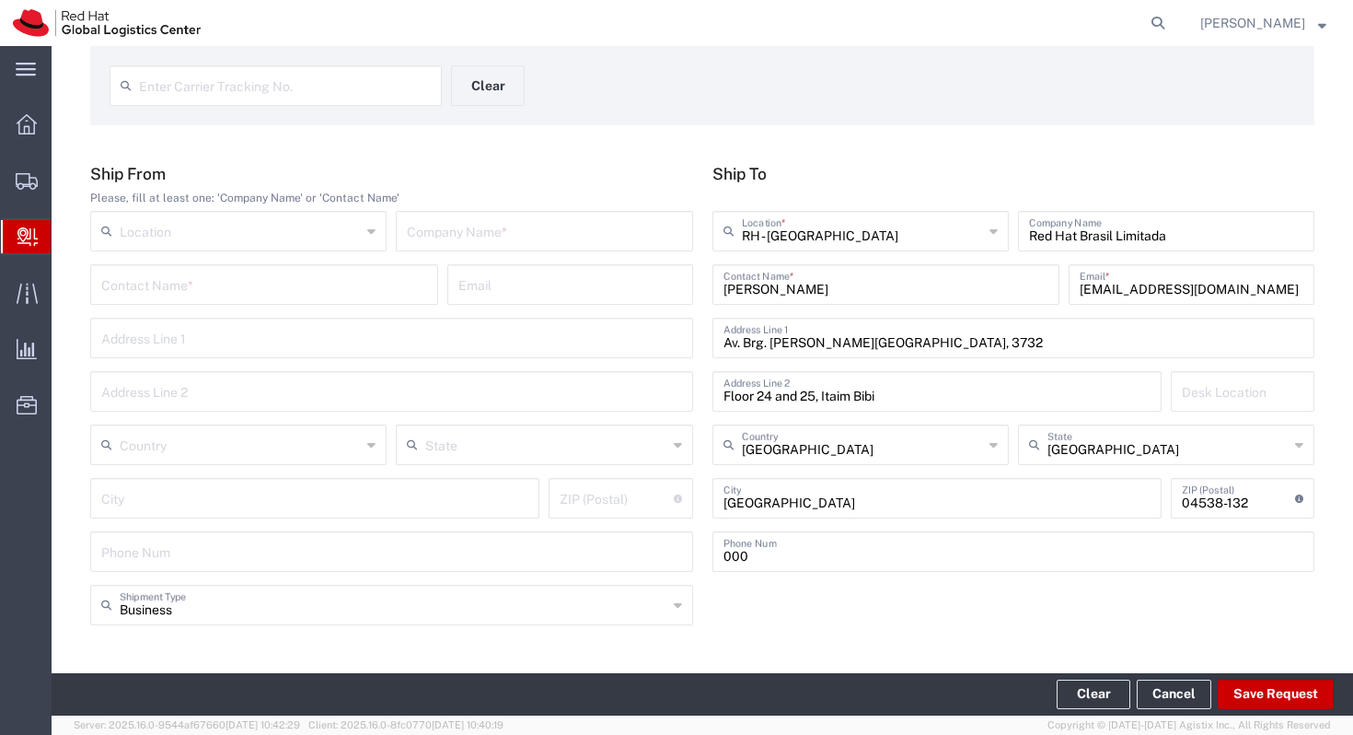
click at [19, 237] on icon at bounding box center [27, 236] width 20 height 18
click at [0, 0] on span "Create Delivery" at bounding box center [0, 0] width 0 height 0
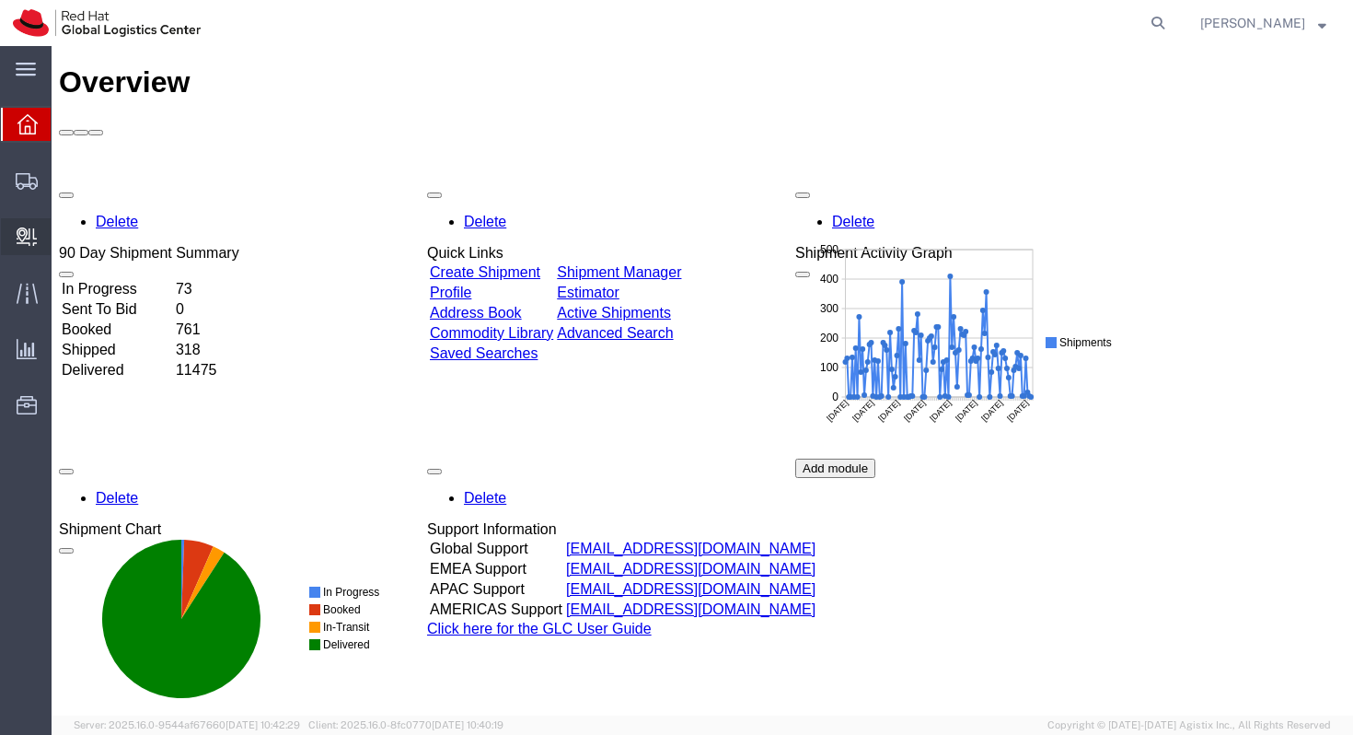
click at [0, 0] on span "Create Delivery" at bounding box center [0, 0] width 0 height 0
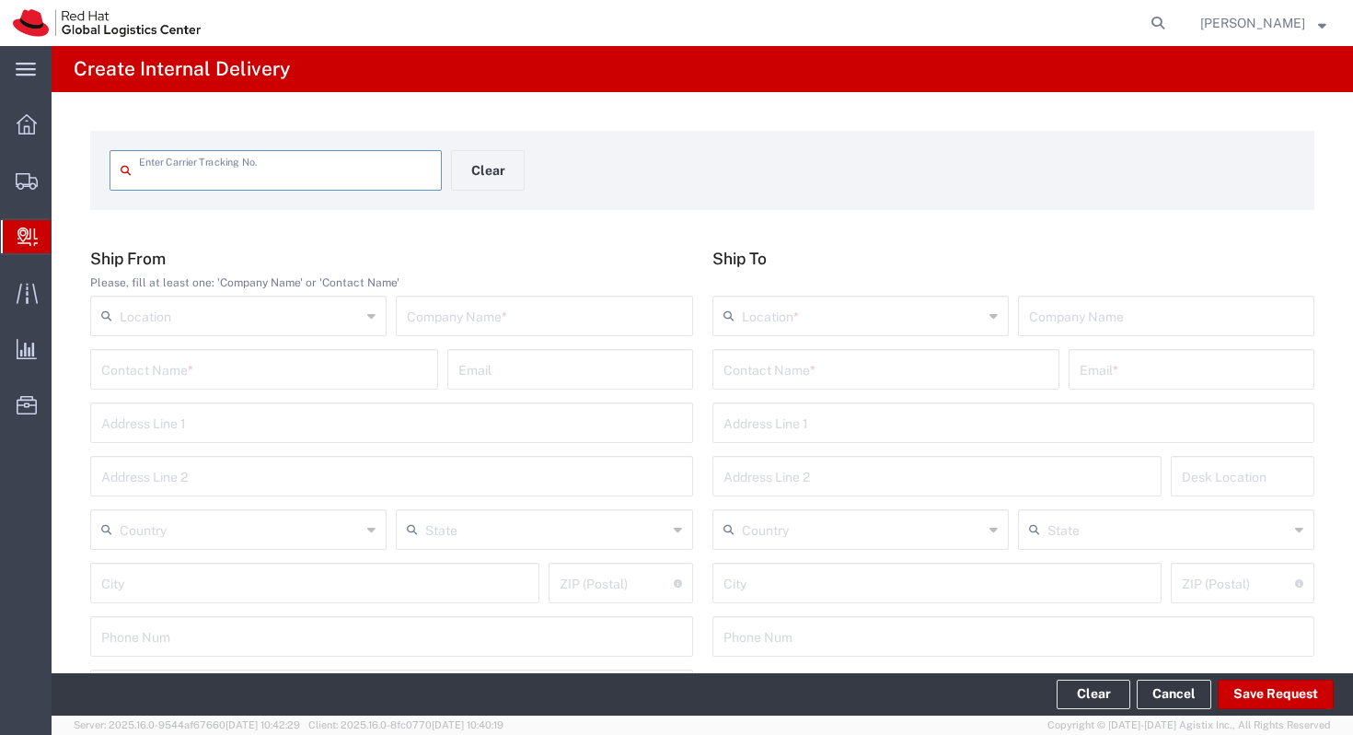
click at [831, 365] on input "text" at bounding box center [887, 368] width 326 height 32
type input "j"
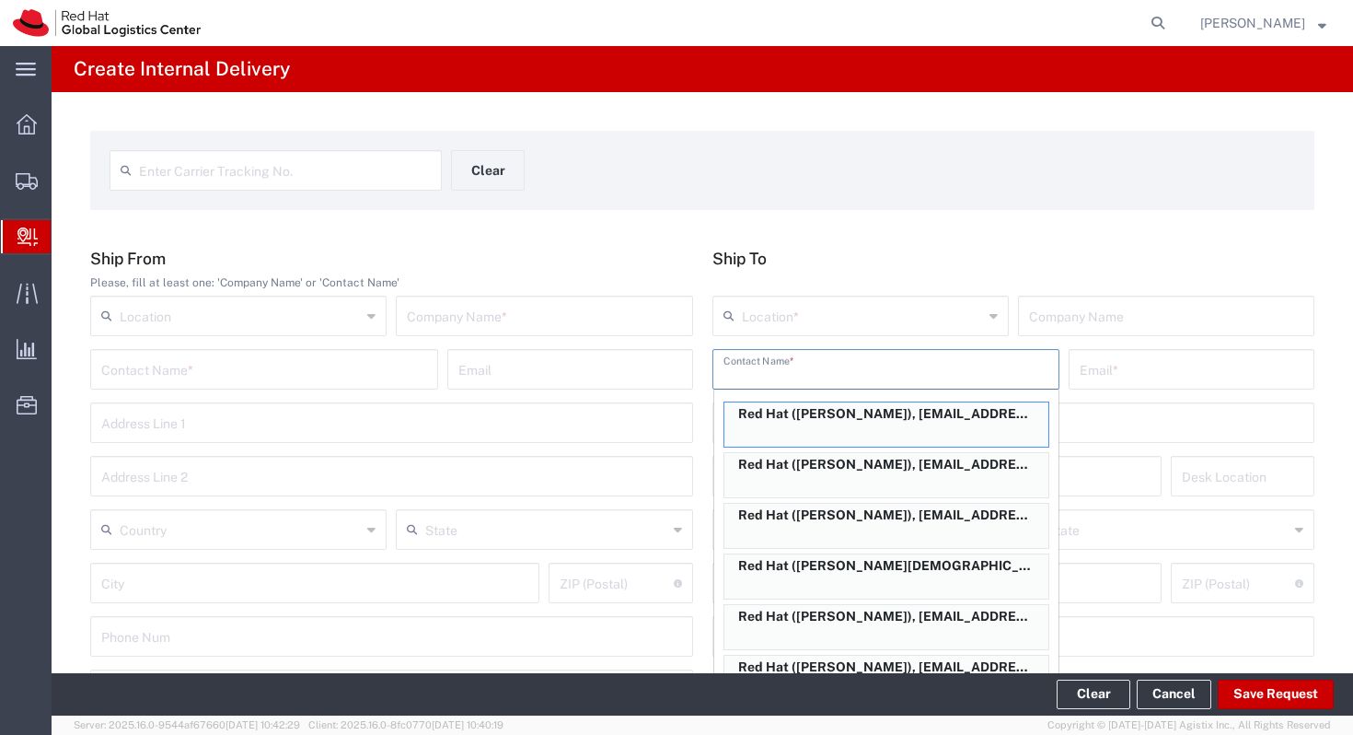
click at [729, 228] on div "Enter Carrier Tracking No. Clear Ship From Please, fill at least one: 'Company …" at bounding box center [703, 674] width 1302 height 1164
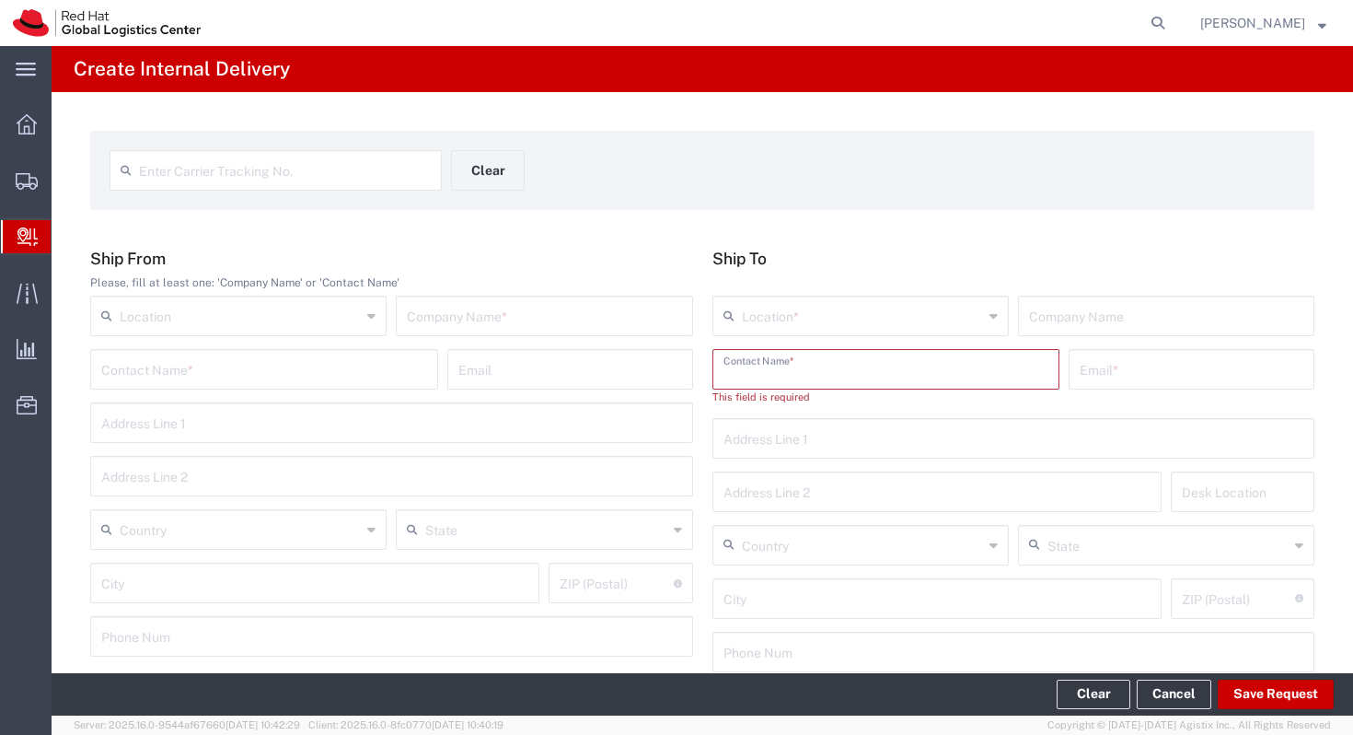
click at [742, 376] on input "text" at bounding box center [887, 368] width 326 height 32
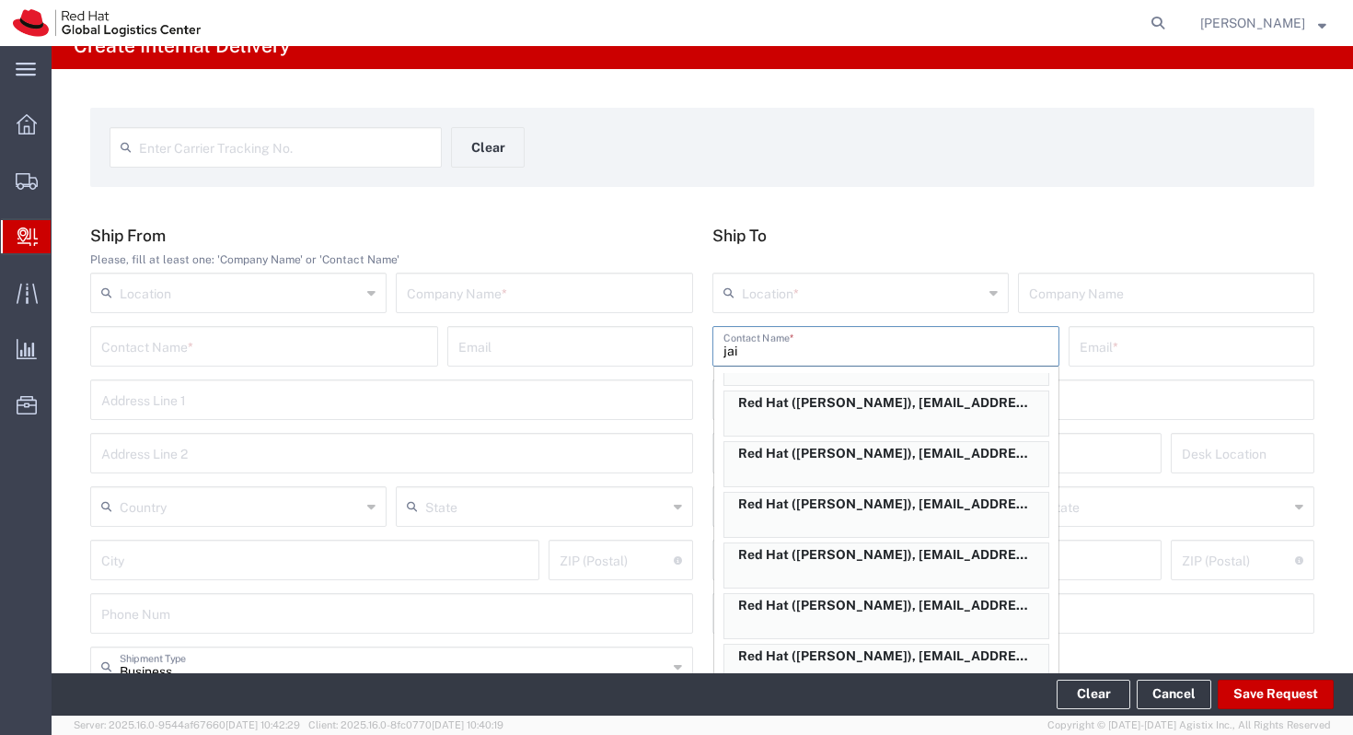
scroll to position [437, 0]
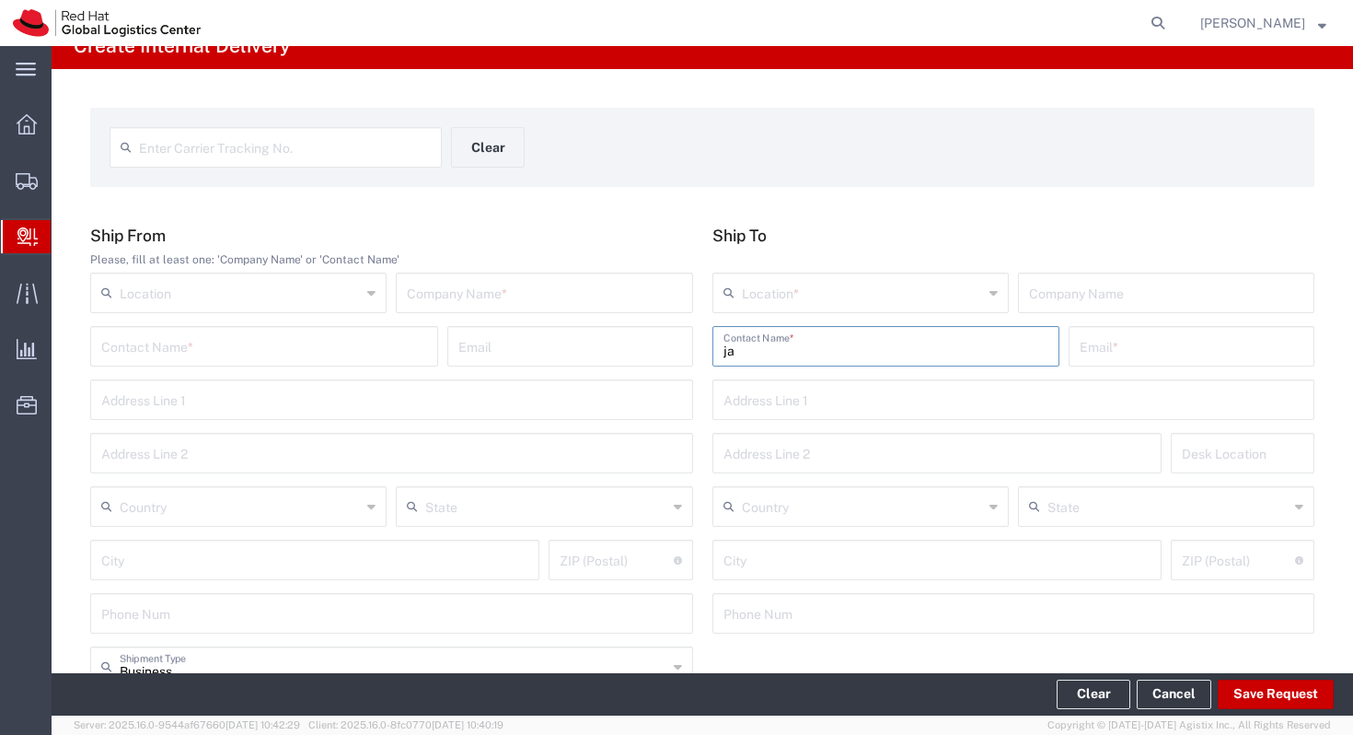
type input "j"
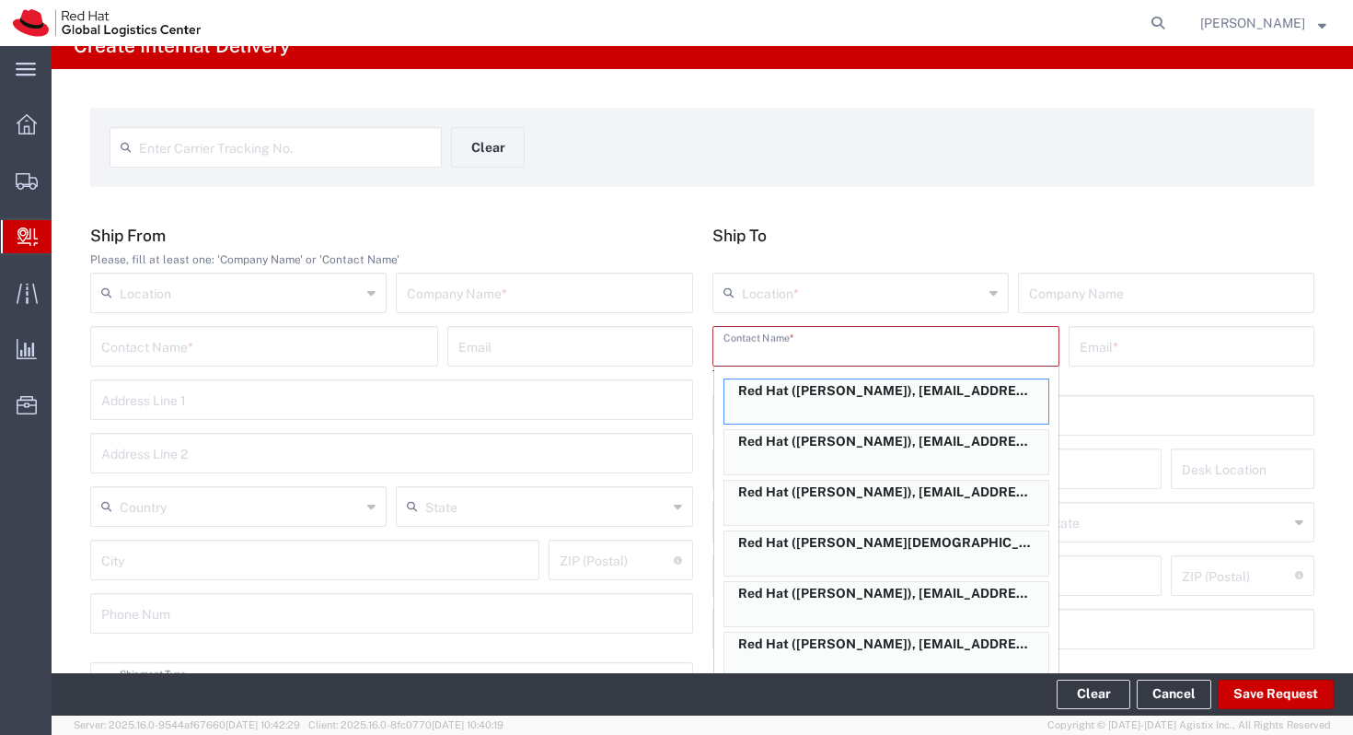
click at [818, 203] on div "Enter Carrier Tracking No. Clear Ship From Please, fill at least one: 'Company …" at bounding box center [703, 658] width 1302 height 1179
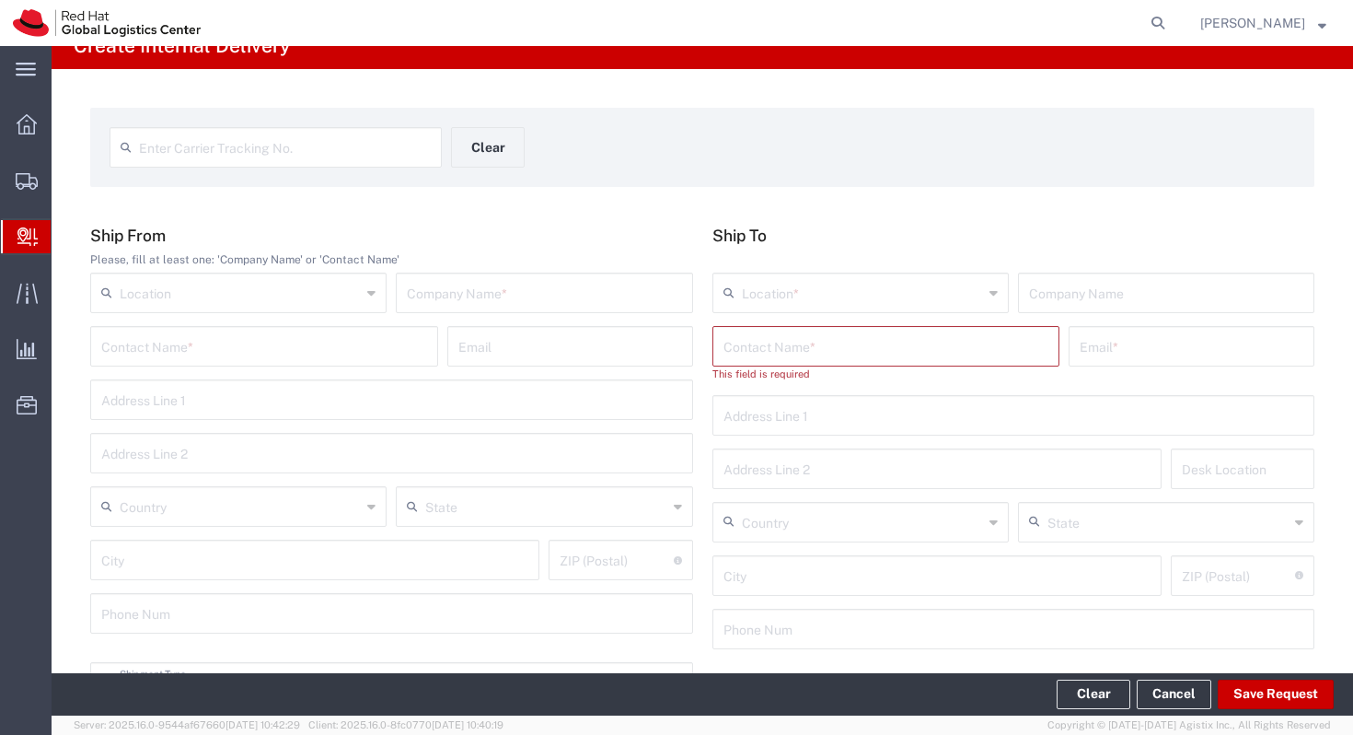
click at [1050, 145] on div "Enter Carrier Tracking No. Clear" at bounding box center [702, 153] width 1205 height 53
click at [1143, 327] on div "Email *" at bounding box center [1192, 346] width 246 height 41
click at [1143, 342] on input "text" at bounding box center [1192, 345] width 224 height 32
paste input "[EMAIL_ADDRESS][DOMAIN_NAME]"
type input "[EMAIL_ADDRESS][DOMAIN_NAME]"
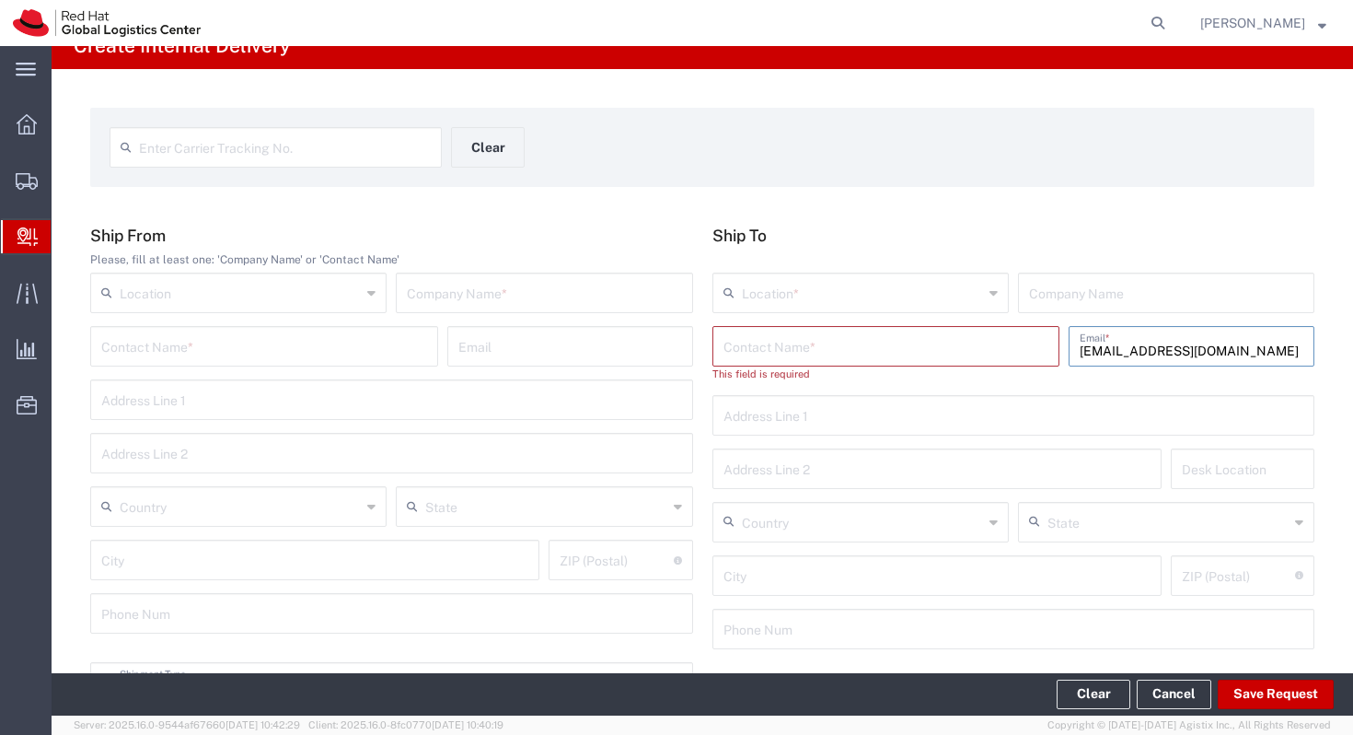
click at [1195, 386] on div "Contact Name * This field is required [EMAIL_ADDRESS][DOMAIN_NAME] Email *" at bounding box center [1014, 360] width 612 height 69
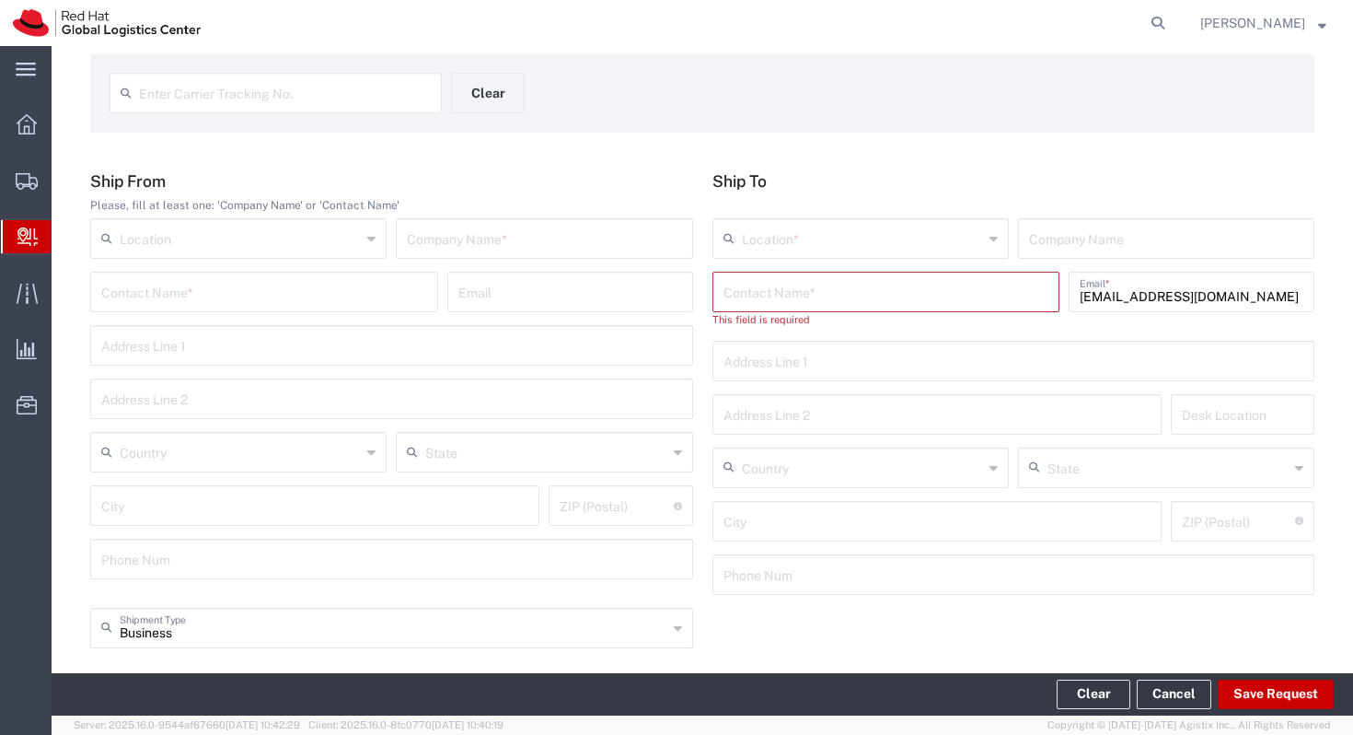
scroll to position [0, 0]
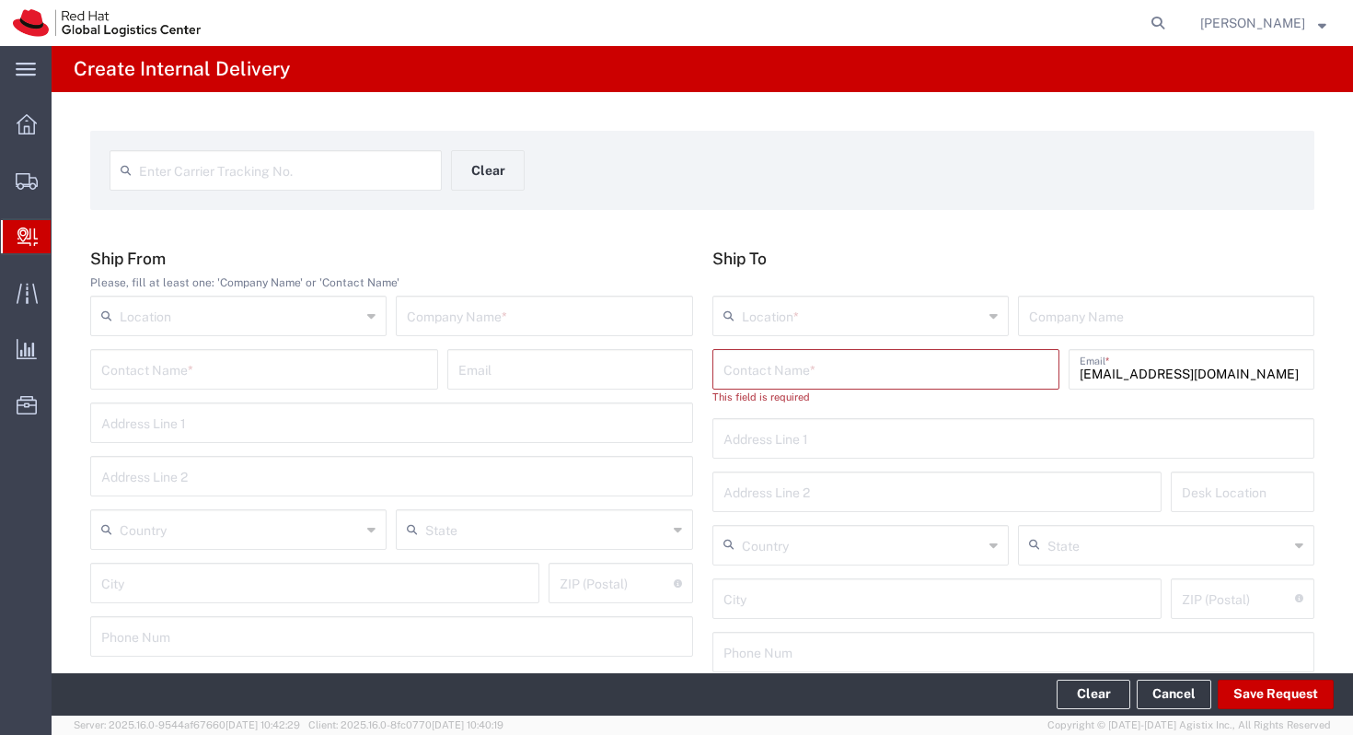
click at [982, 382] on input "text" at bounding box center [887, 368] width 326 height 32
click at [939, 355] on input "[PERSON_NAME]" at bounding box center [887, 368] width 326 height 32
type input "[PERSON_NAME]"
click at [936, 321] on input "text" at bounding box center [862, 314] width 241 height 32
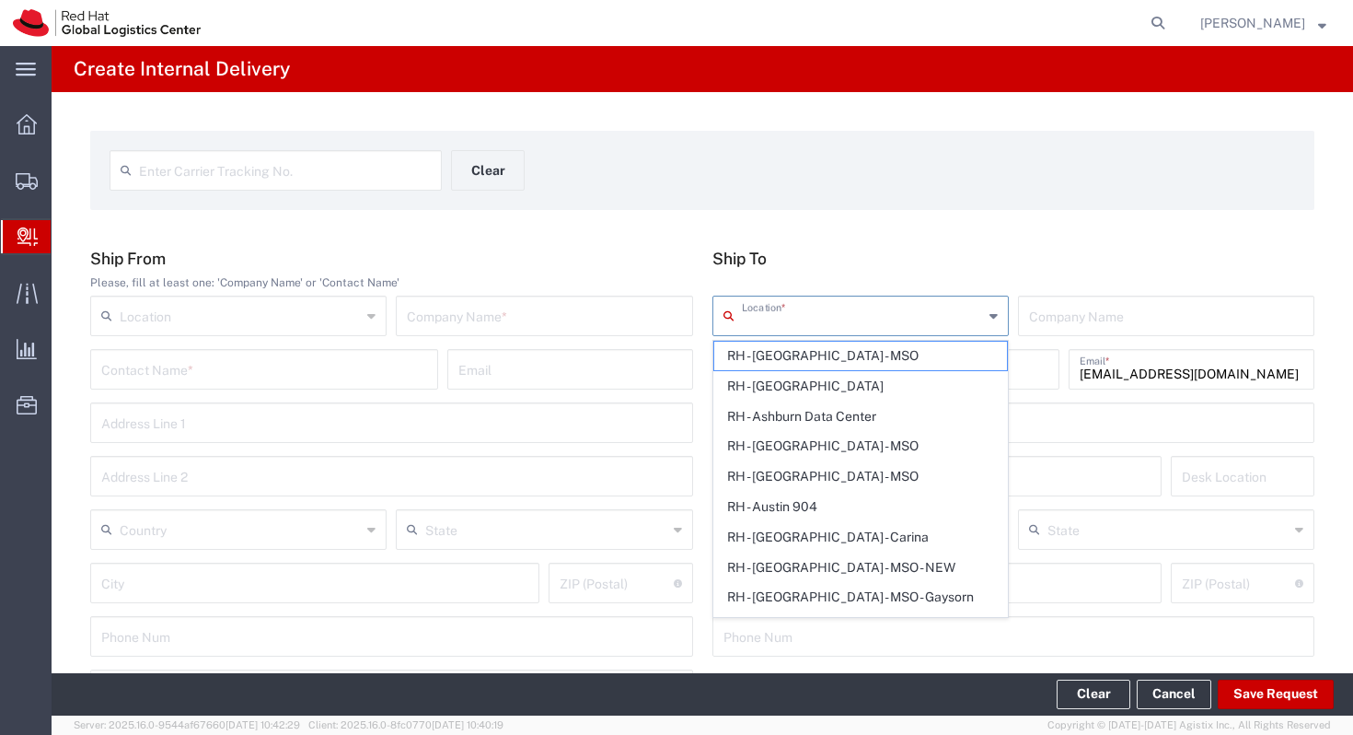
type input "r"
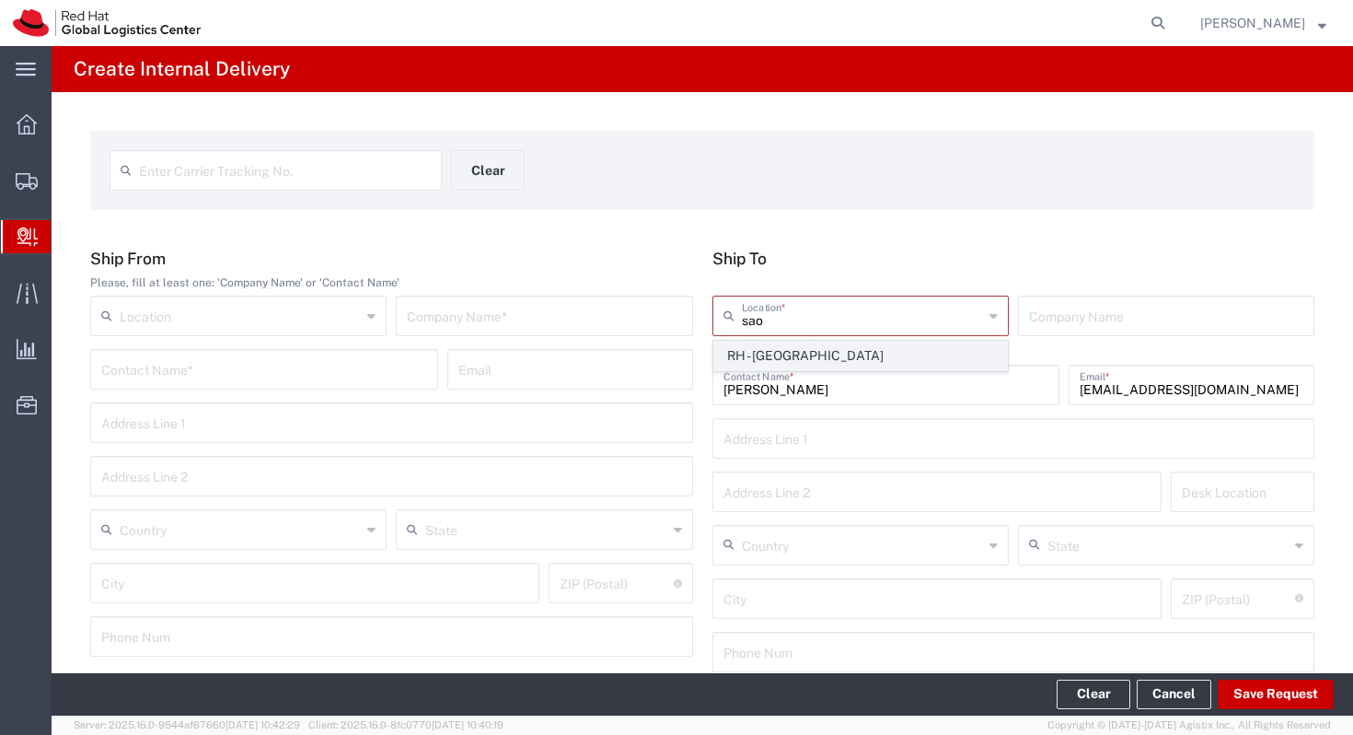
click at [833, 365] on span "RH - [GEOGRAPHIC_DATA]" at bounding box center [860, 356] width 293 height 29
type input "RH - [GEOGRAPHIC_DATA]"
type input "Red Hat Brasil Limitada"
type input "Av. Brg. [PERSON_NAME][GEOGRAPHIC_DATA], 3732"
type input "Floor 24 and 25, Itaim Bibi"
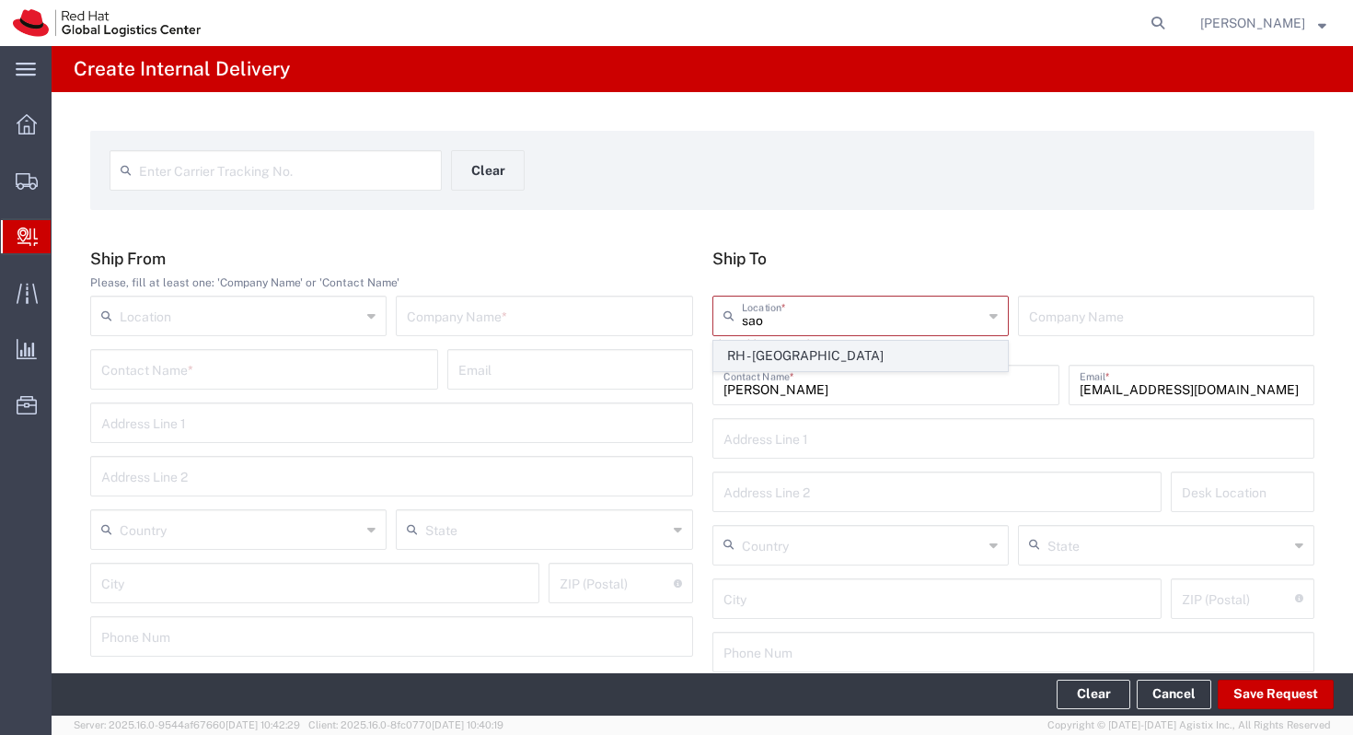
type input "[GEOGRAPHIC_DATA]"
type input "04538-132"
type input "000"
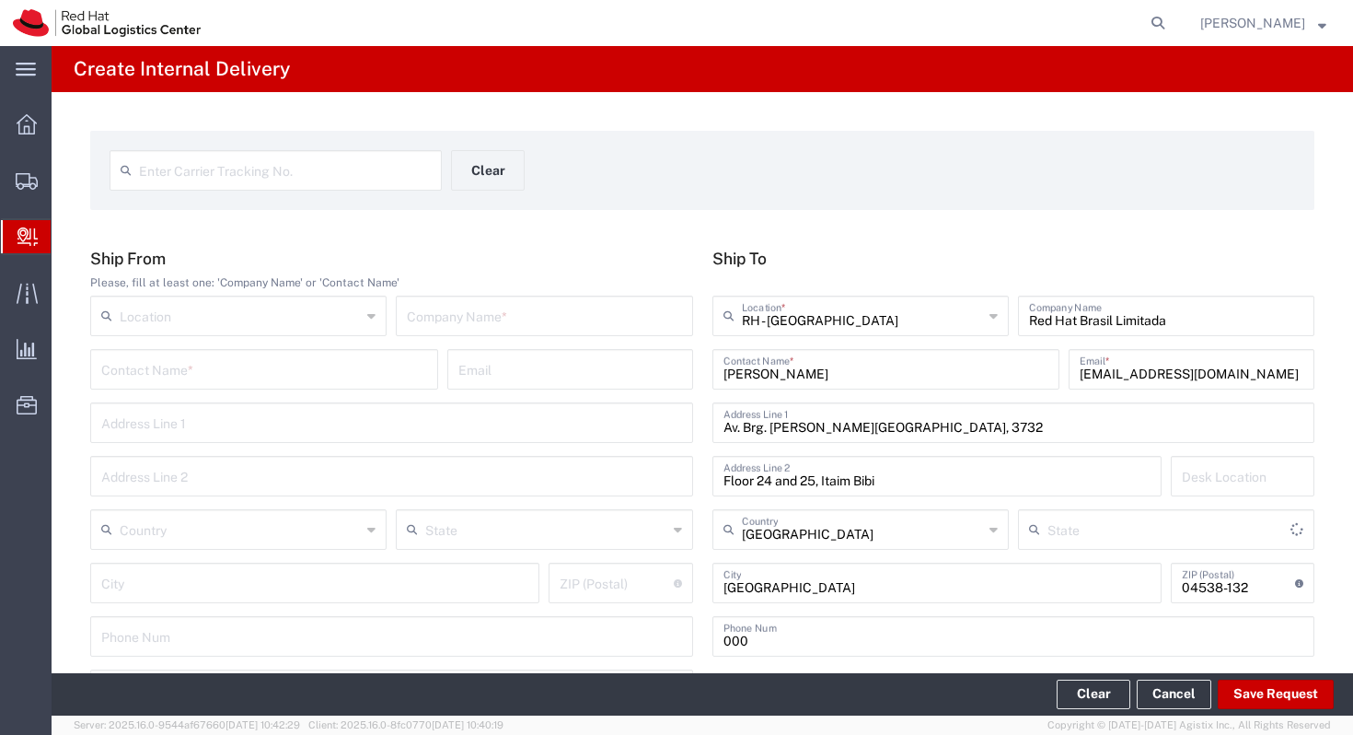
type input "[GEOGRAPHIC_DATA]"
click at [253, 315] on input "text" at bounding box center [240, 314] width 241 height 32
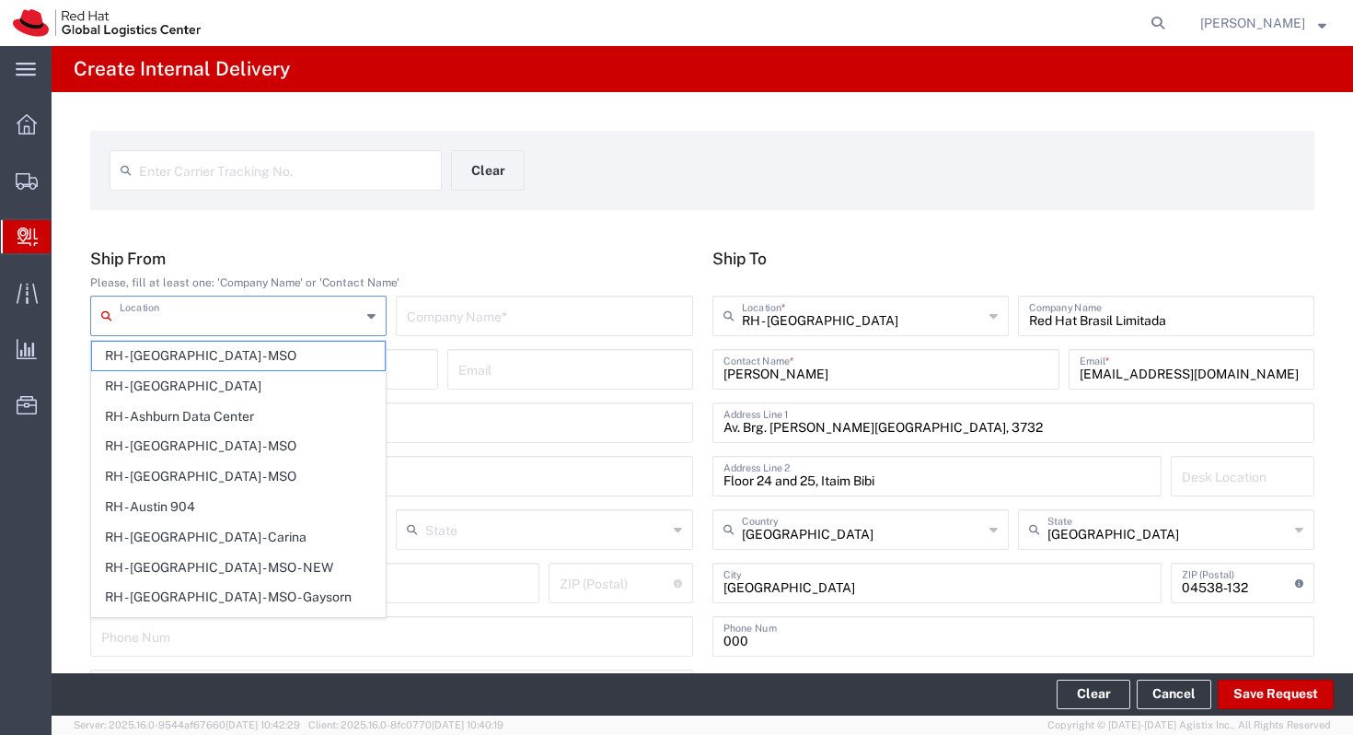
click at [392, 183] on input "text" at bounding box center [285, 169] width 292 height 32
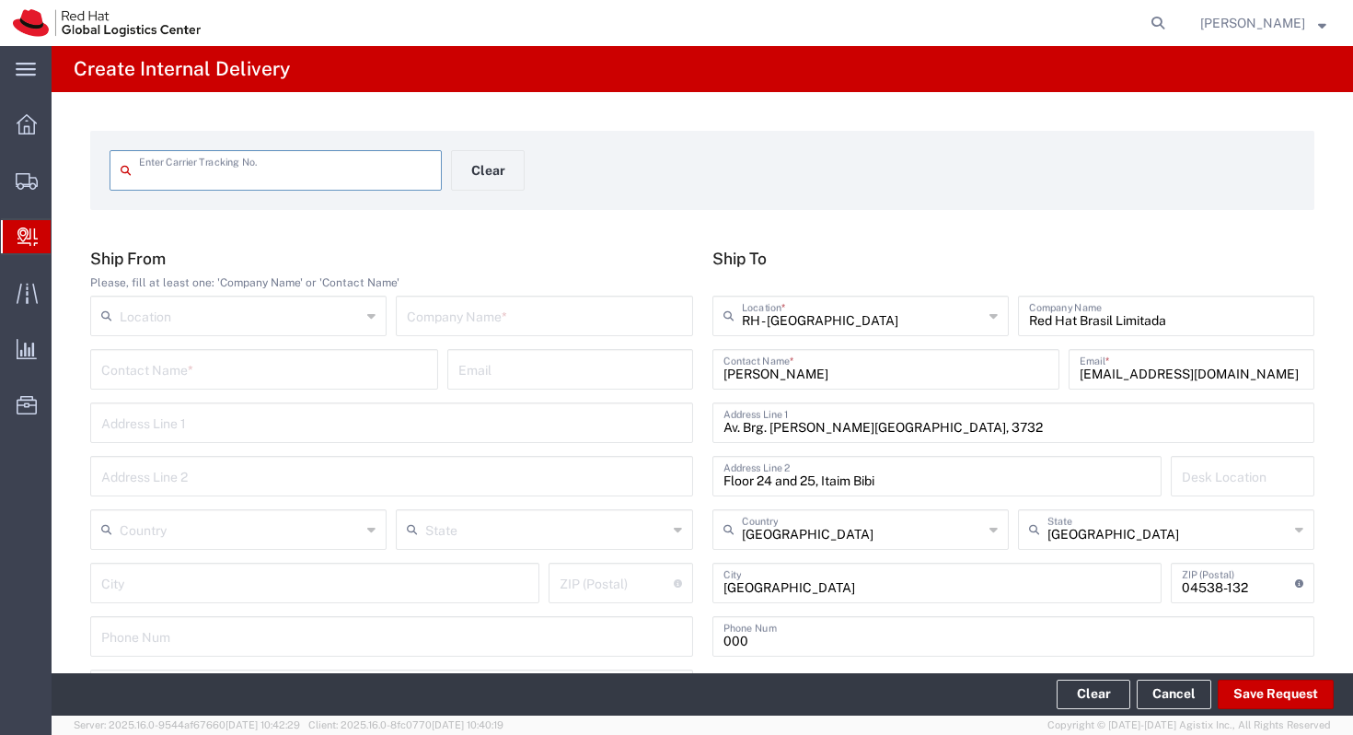
click at [259, 349] on div "Contact Name *" at bounding box center [264, 369] width 348 height 41
click at [259, 360] on input "text" at bounding box center [264, 368] width 326 height 32
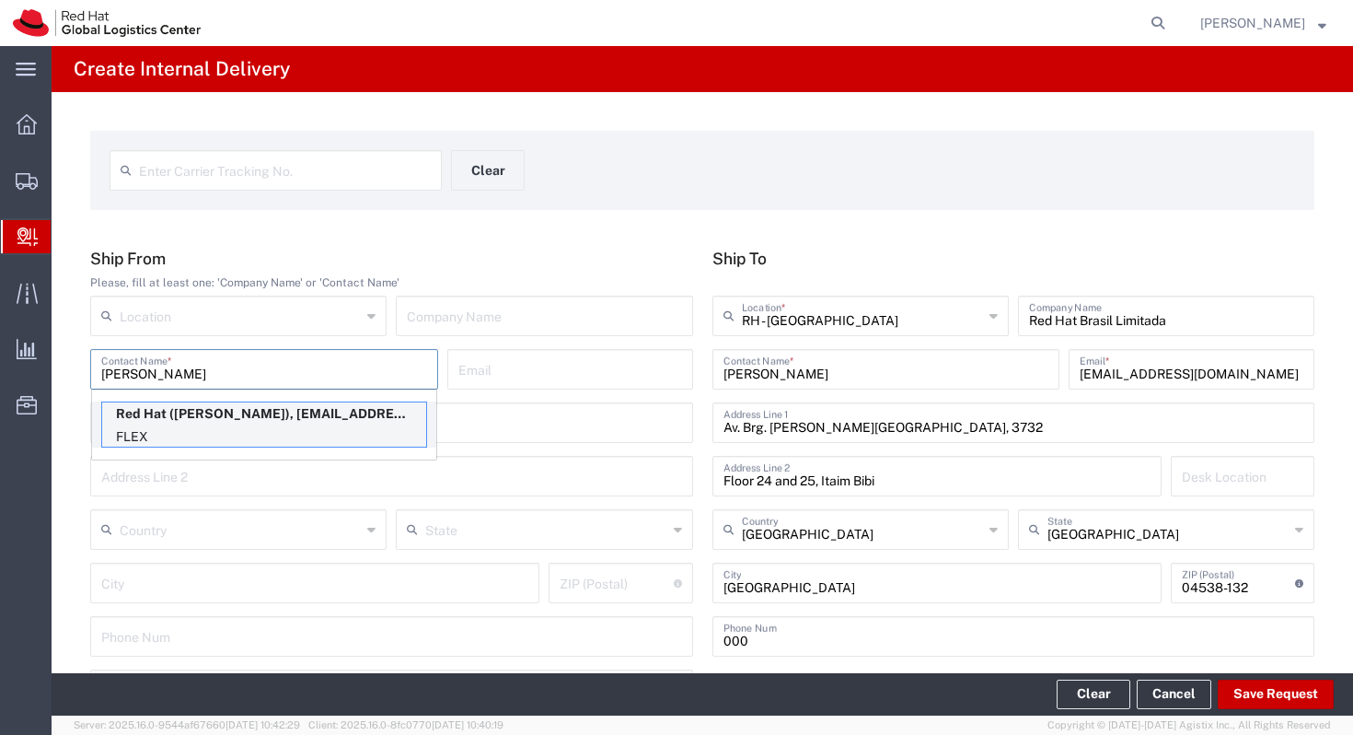
type input "[PERSON_NAME]"
click at [263, 410] on p "Red Hat ([PERSON_NAME]), [EMAIL_ADDRESS][DOMAIN_NAME]" at bounding box center [264, 413] width 324 height 23
type input "Red Hat"
type input "[PERSON_NAME]"
type input "[EMAIL_ADDRESS][DOMAIN_NAME]"
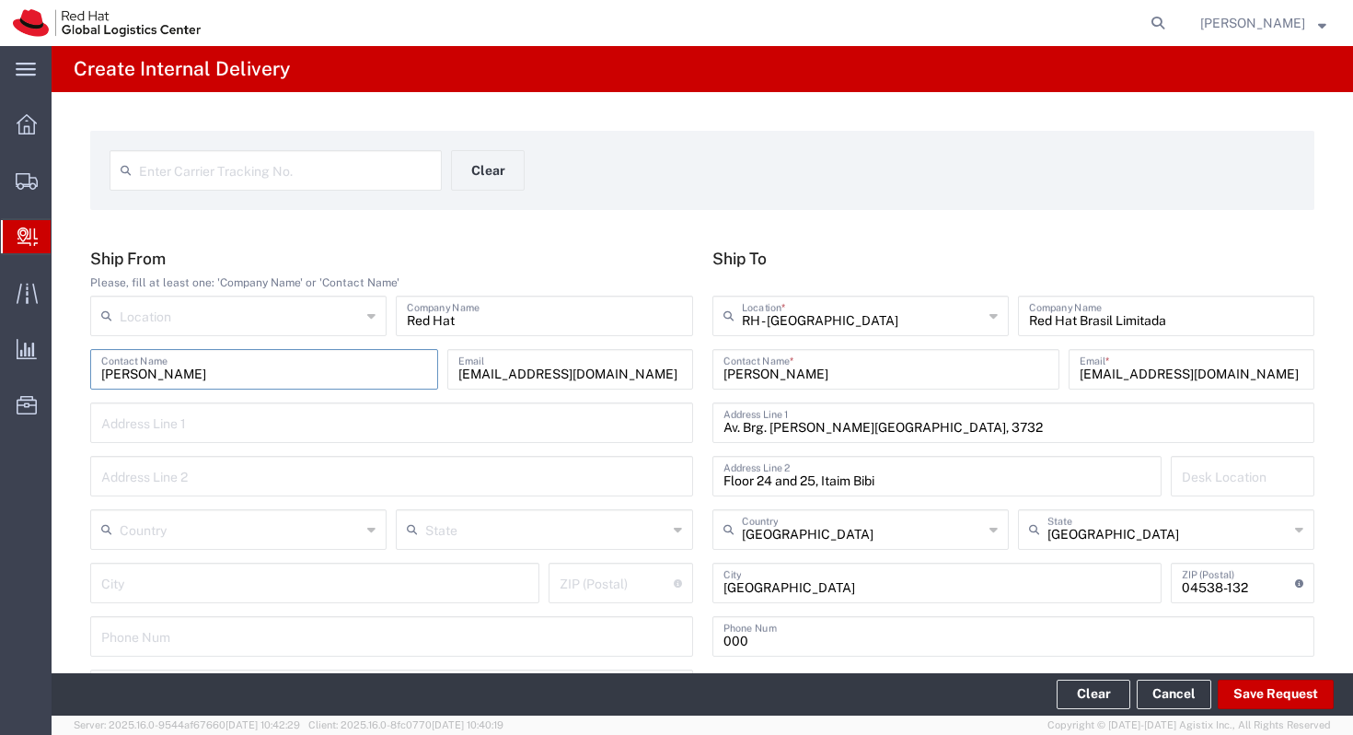
click at [256, 315] on input "text" at bounding box center [240, 314] width 241 height 32
click at [261, 361] on span "RH - [GEOGRAPHIC_DATA]" at bounding box center [238, 356] width 293 height 29
type input "RH - [GEOGRAPHIC_DATA]"
type input "Red Hat Brasil Limitada"
type input "Av. Brg. [PERSON_NAME][GEOGRAPHIC_DATA], 3732"
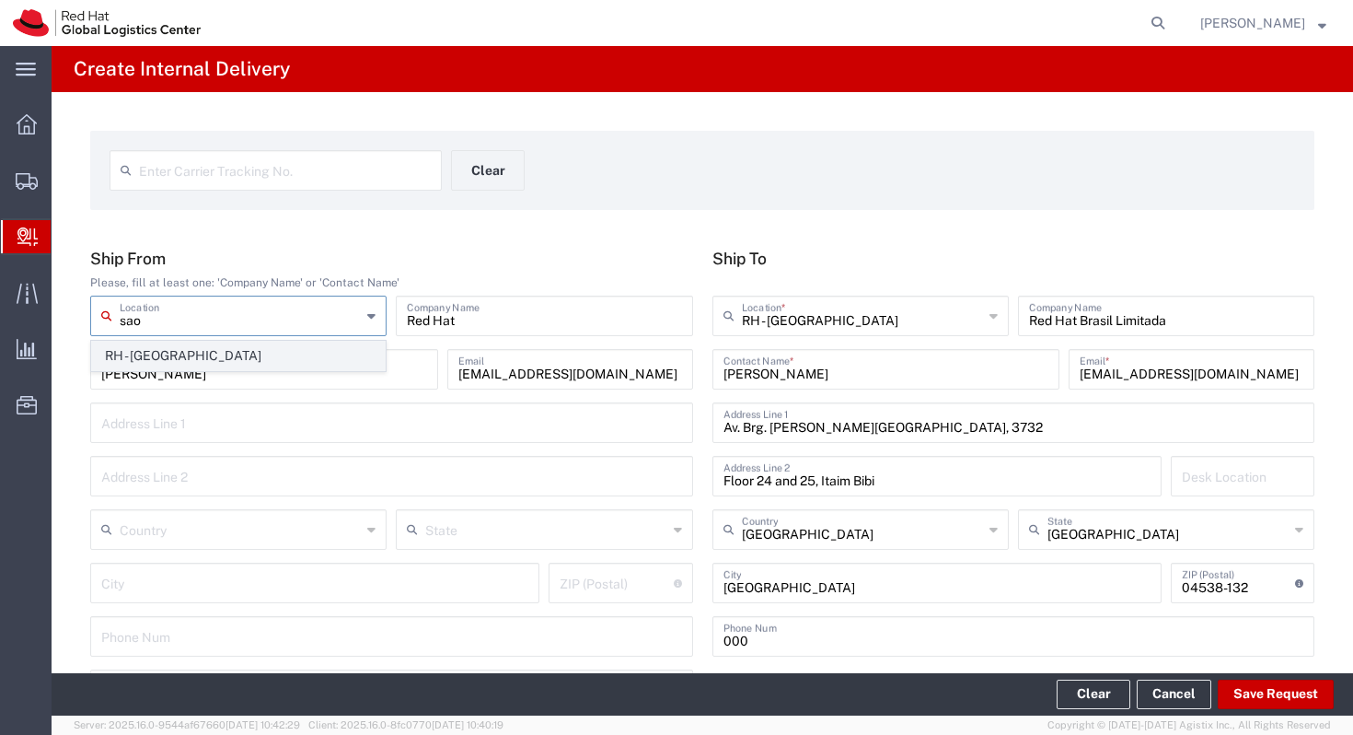
type input "Floor 24 and 25, Itaim Bibi"
type input "[GEOGRAPHIC_DATA]"
type input "04538-132"
type input "000"
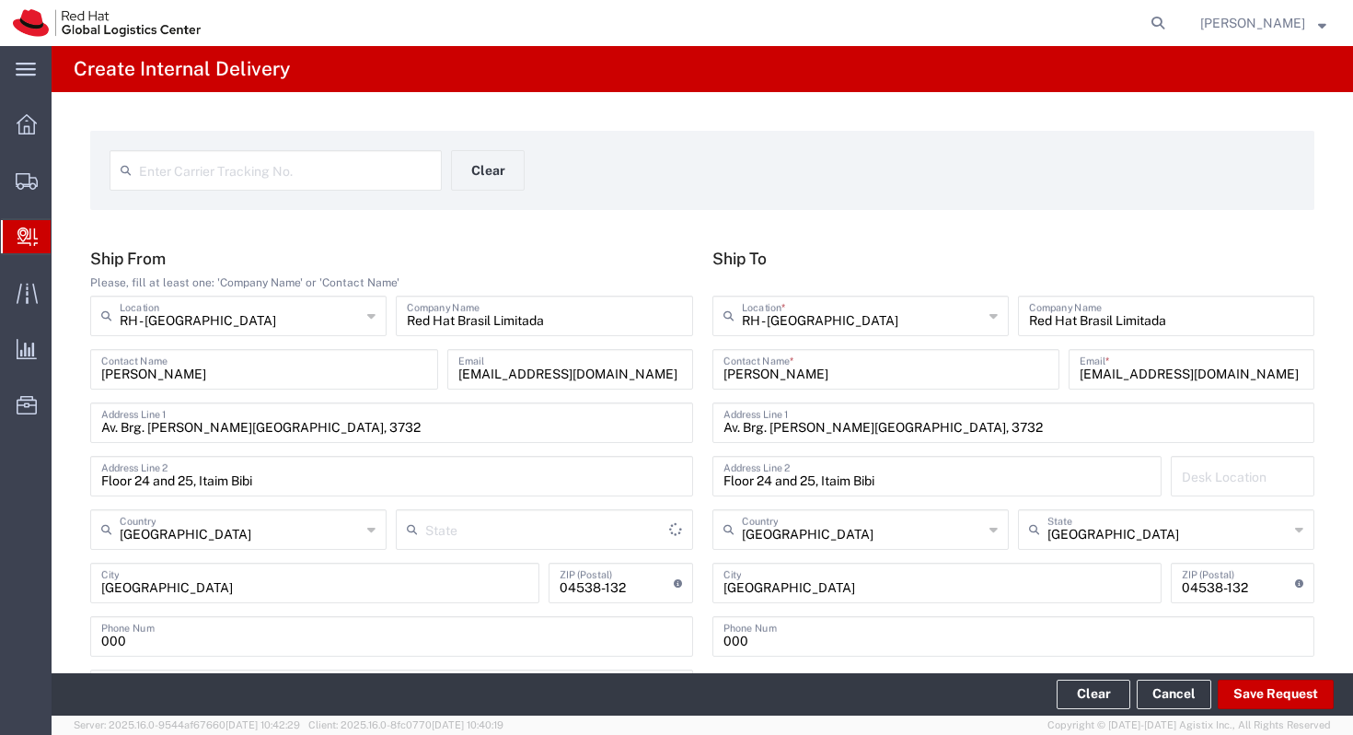
type input "[GEOGRAPHIC_DATA]"
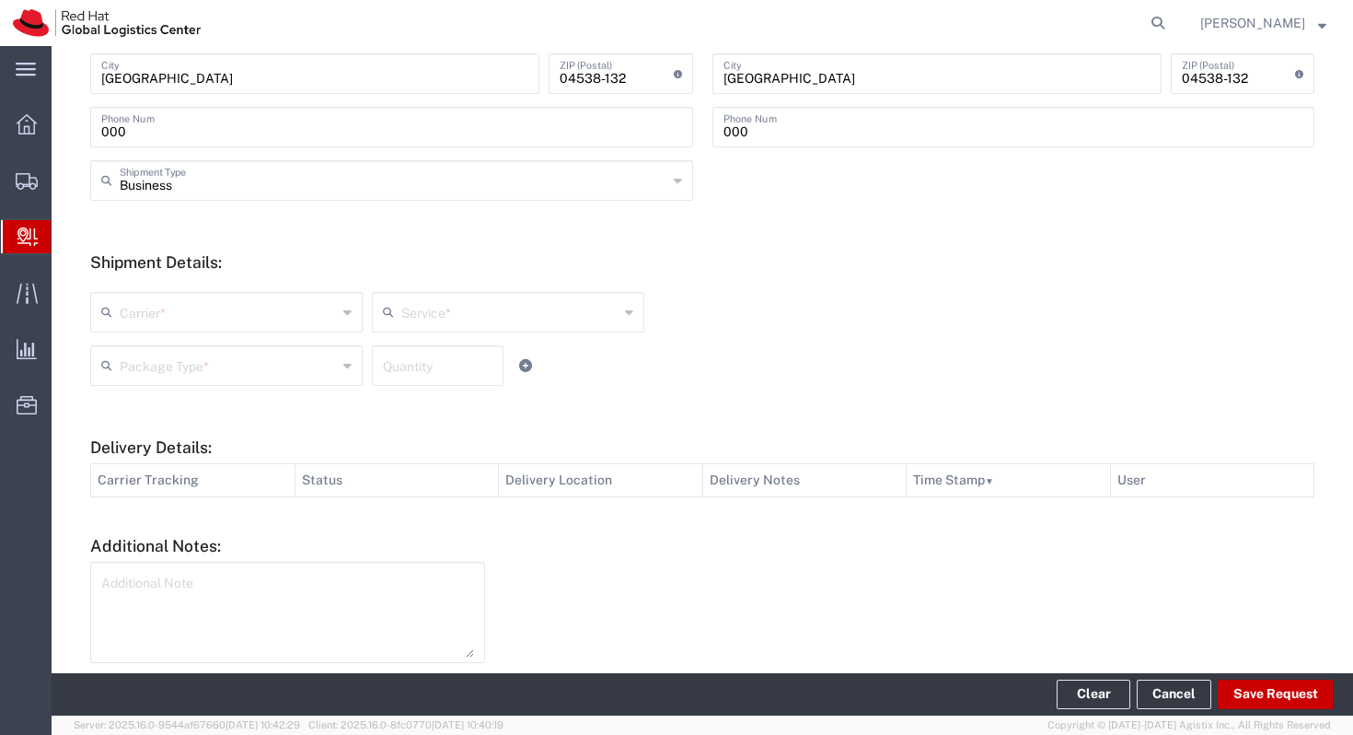
scroll to position [516, 0]
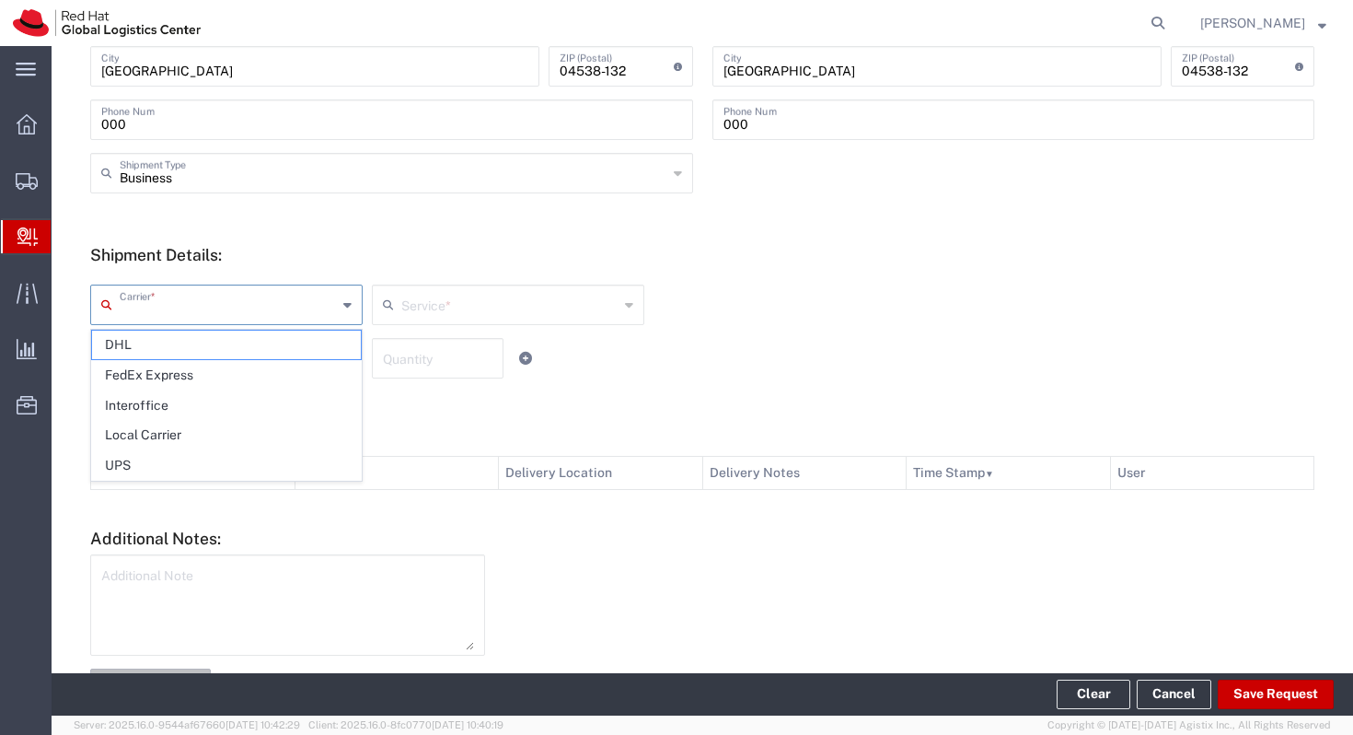
click at [260, 296] on input "text" at bounding box center [228, 303] width 217 height 32
click at [232, 406] on span "Interoffice" at bounding box center [226, 405] width 269 height 29
type input "Interoffice"
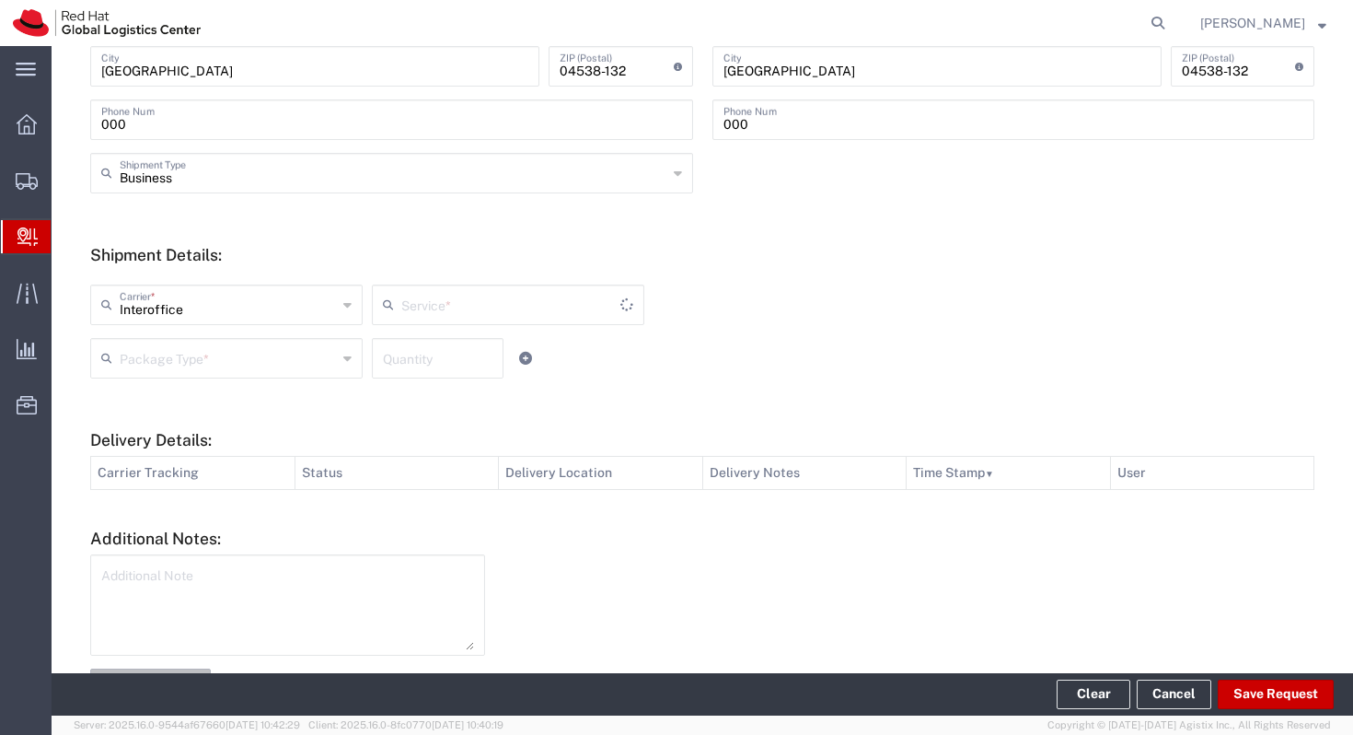
type input "IO_Ground"
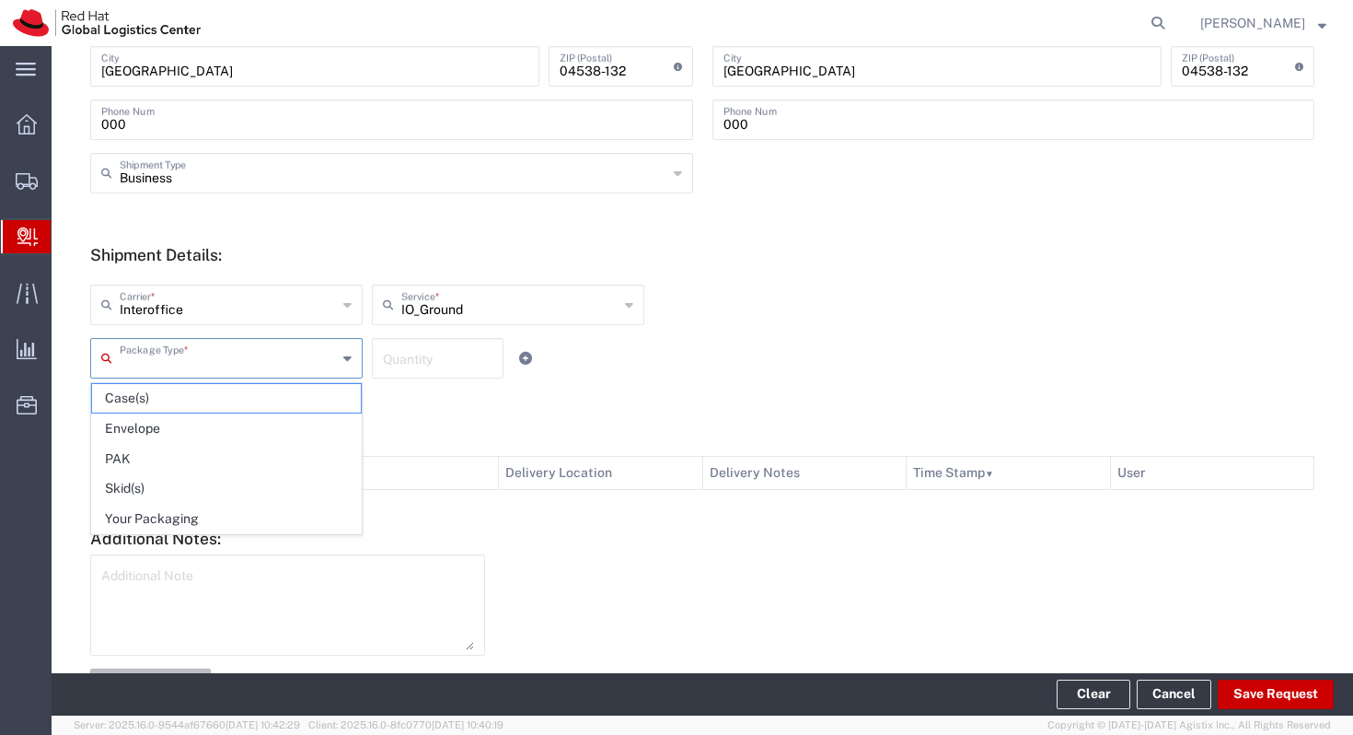
click at [317, 354] on input "text" at bounding box center [228, 357] width 217 height 32
click at [270, 505] on span "Your Packaging" at bounding box center [226, 518] width 269 height 29
type input "Your Packaging"
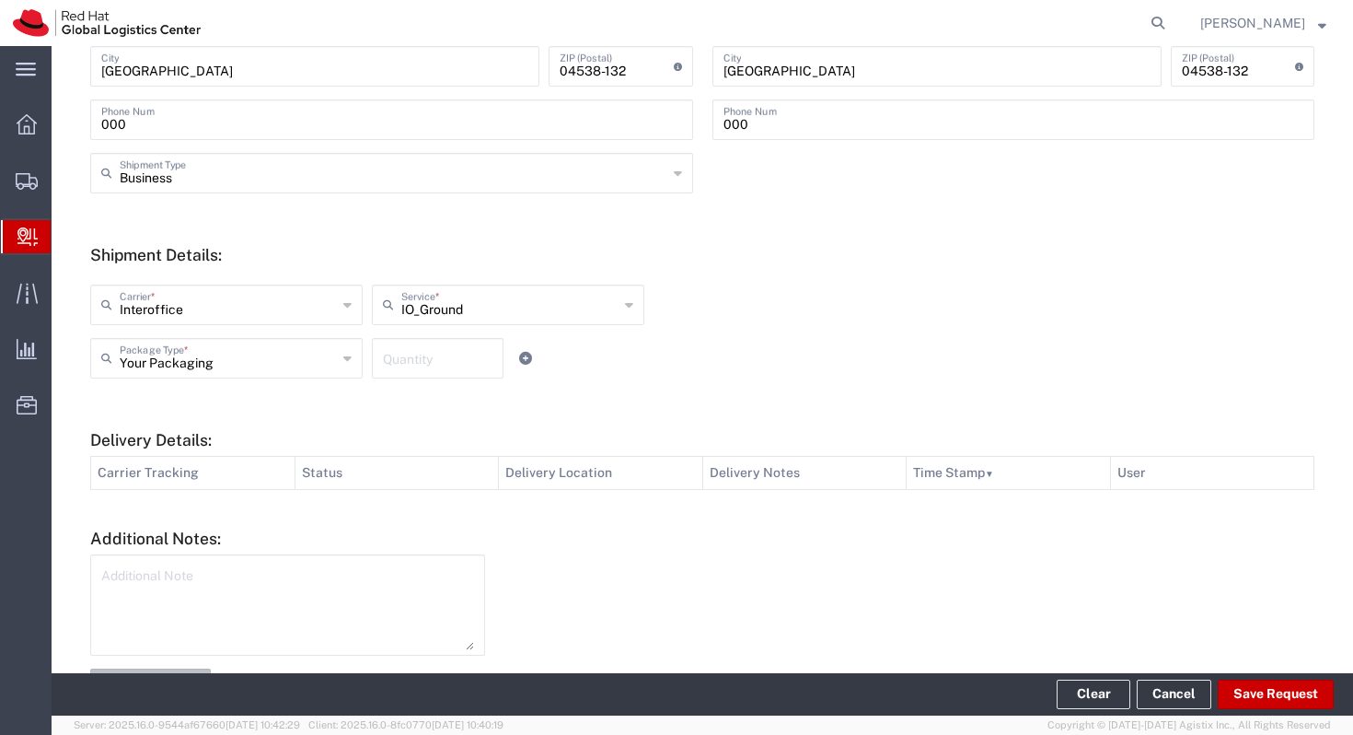
scroll to position [583, 0]
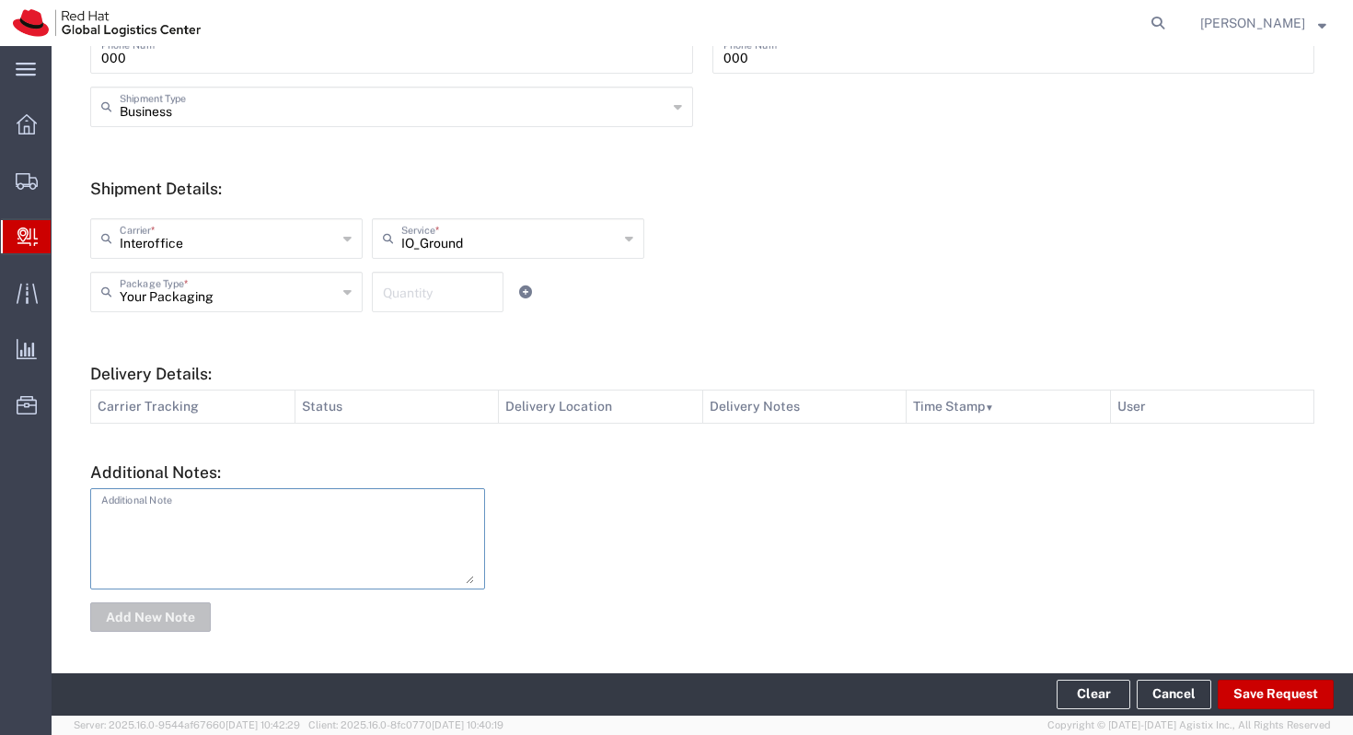
click at [270, 505] on textarea at bounding box center [287, 538] width 373 height 90
type textarea "i"
type textarea "I"
type textarea "Brindes de MKT"
click at [154, 611] on button "Add New Note" at bounding box center [150, 616] width 121 height 29
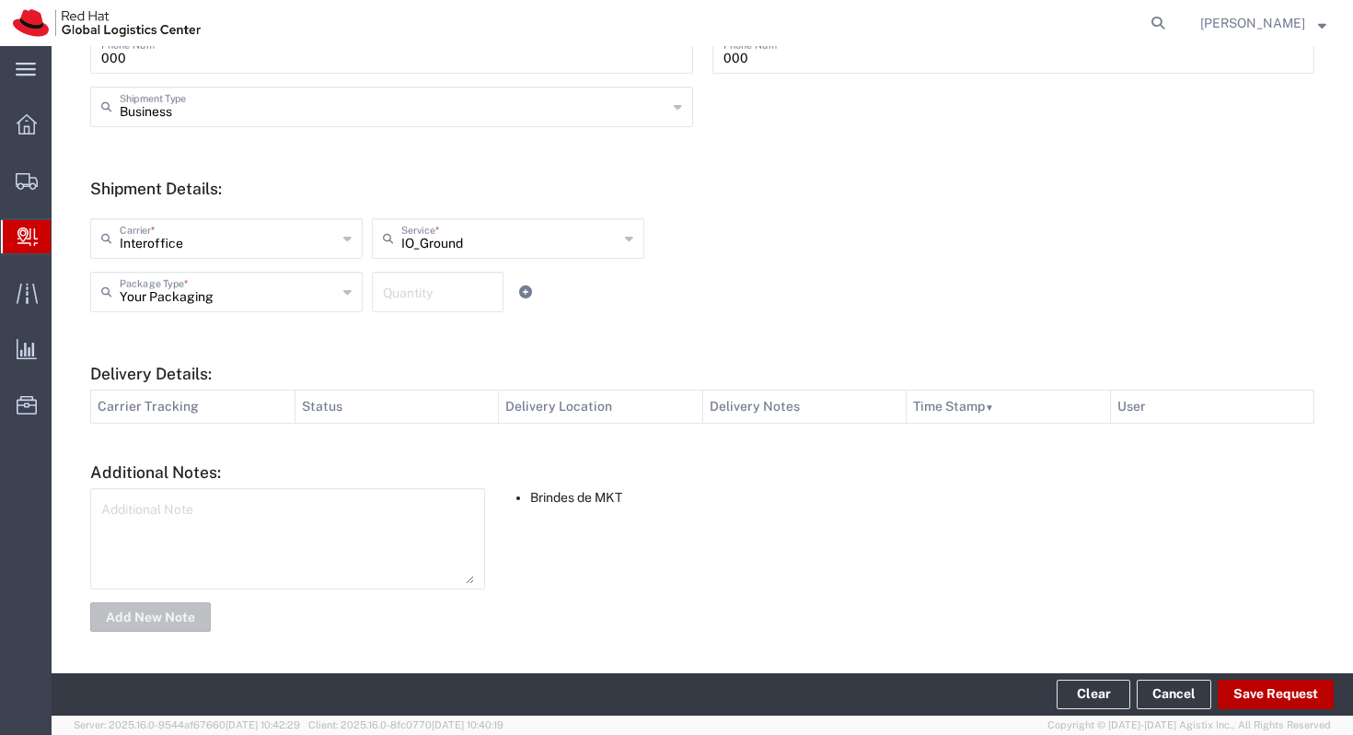
click at [1255, 701] on button "Save Request" at bounding box center [1276, 693] width 116 height 29
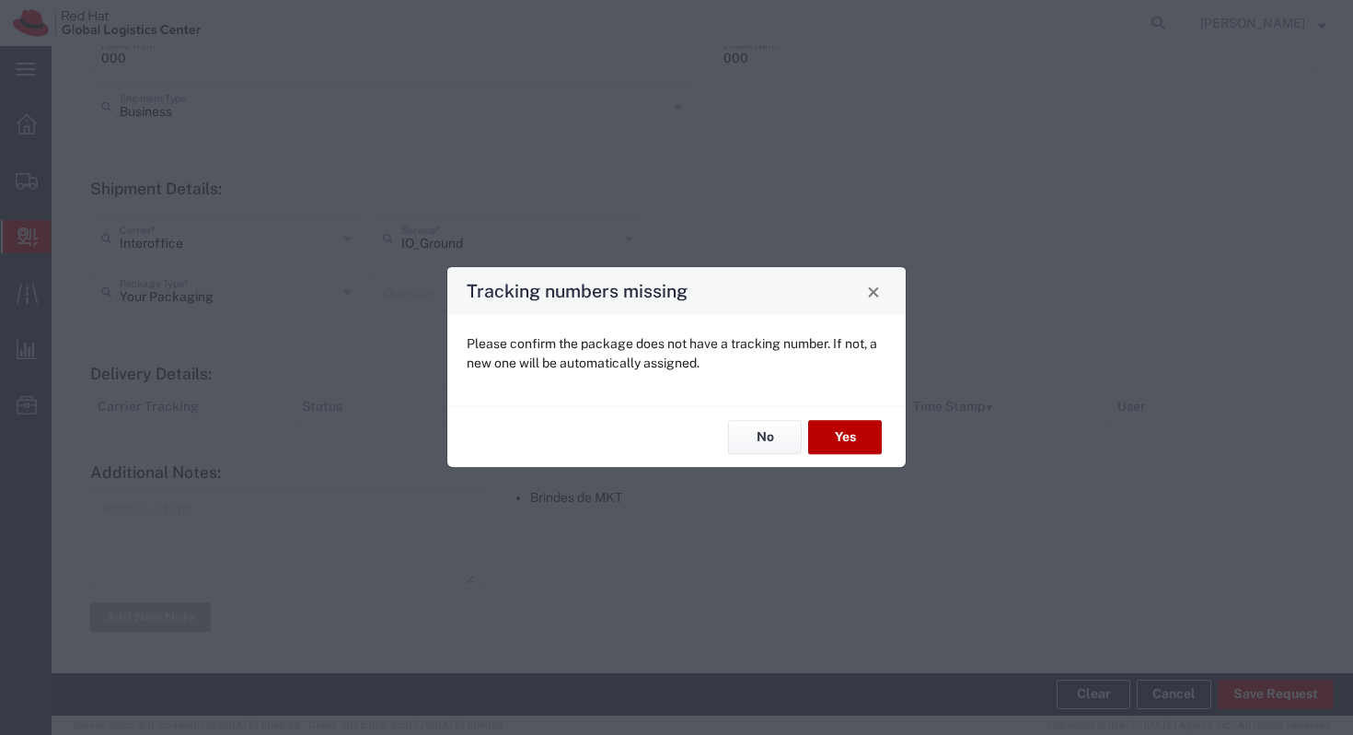
click at [839, 423] on button "Yes" at bounding box center [845, 437] width 74 height 34
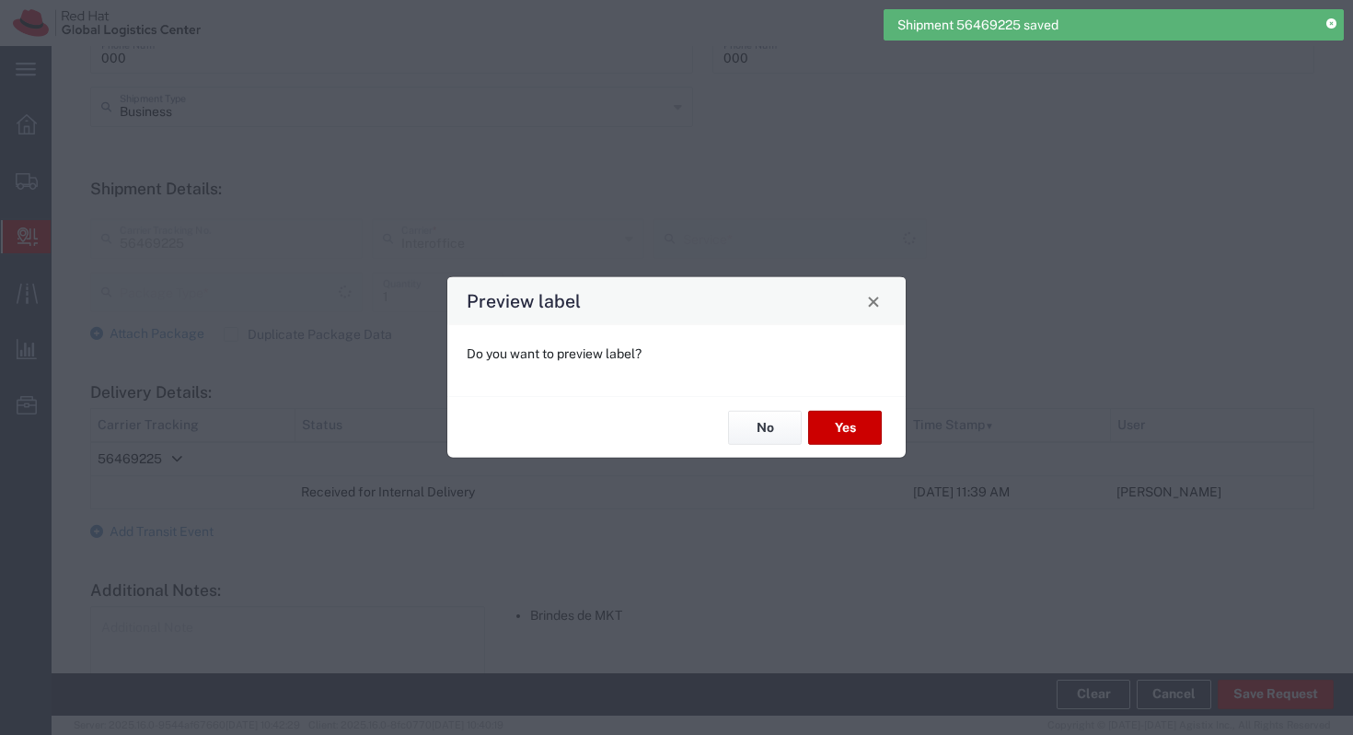
type input "Your Packaging"
type input "IO_Ground"
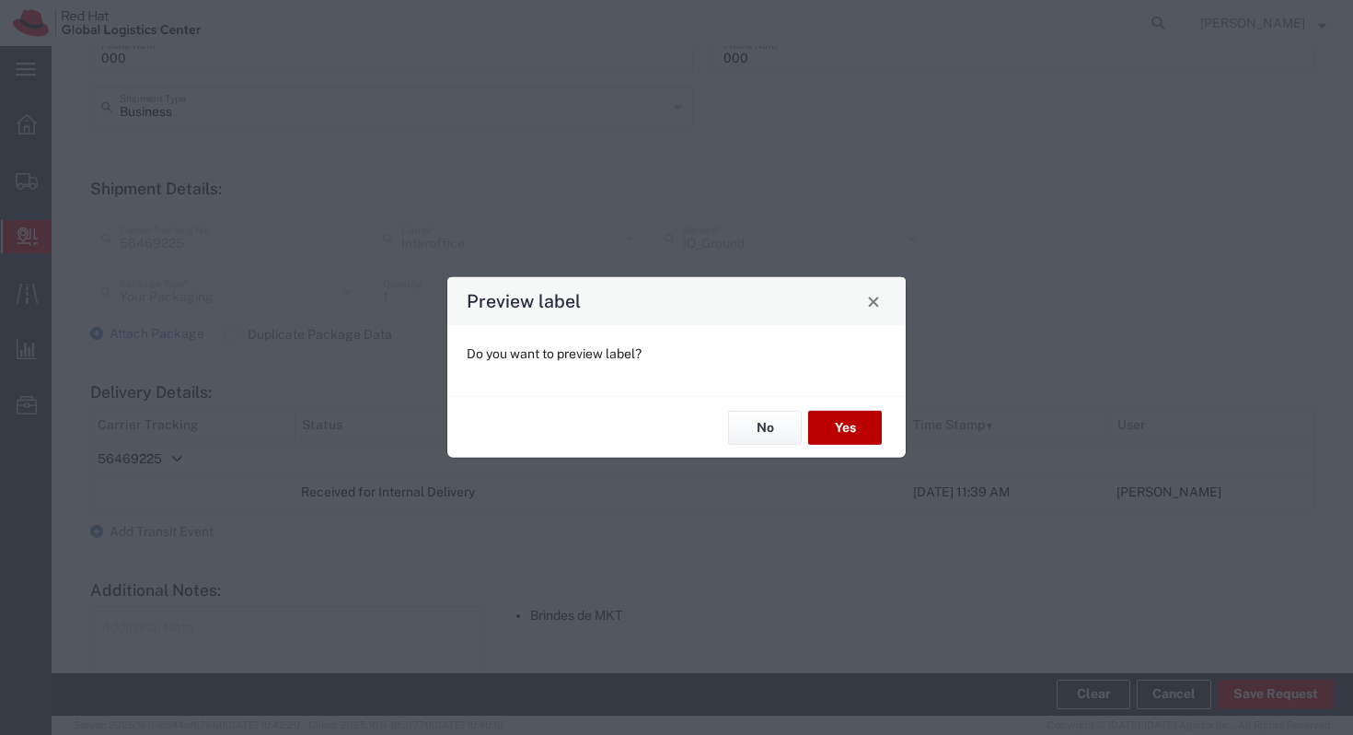
click at [841, 415] on button "Yes" at bounding box center [845, 428] width 74 height 34
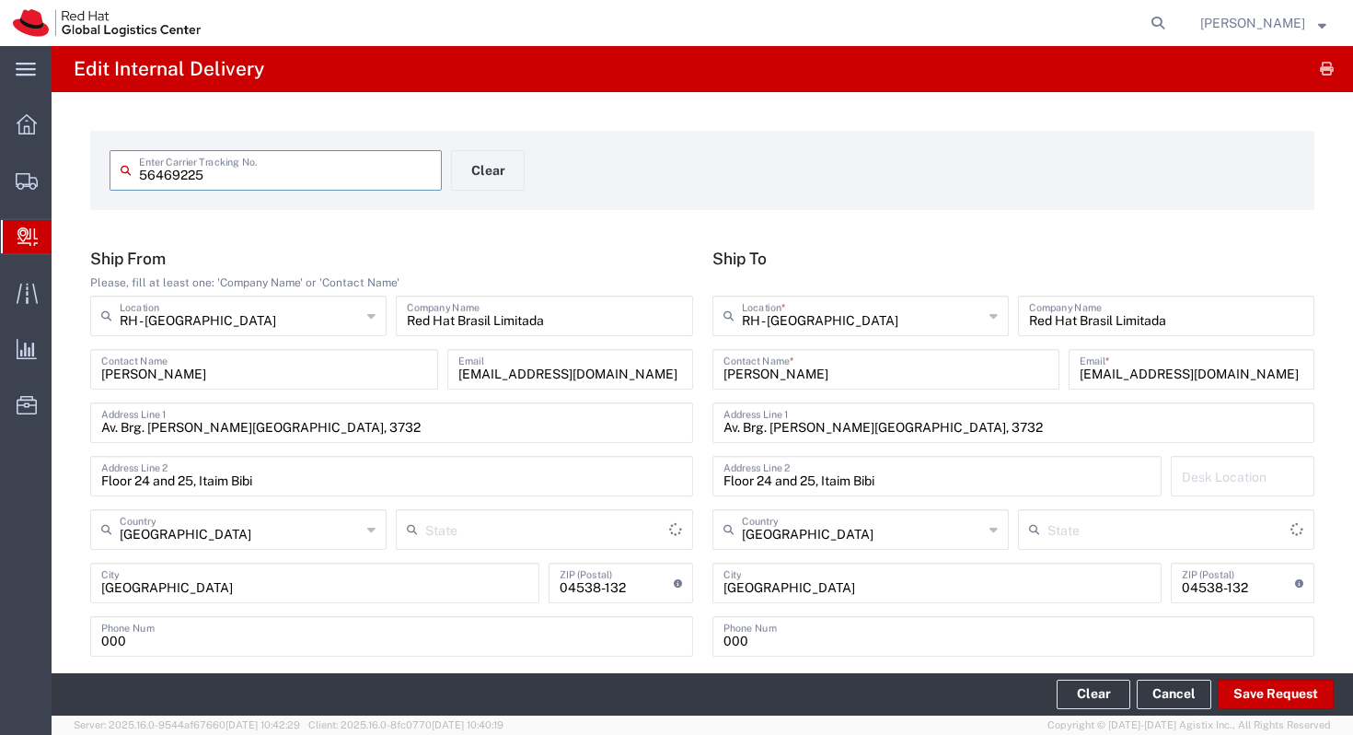
type input "[GEOGRAPHIC_DATA]"
type input "Your Packaging"
type input "IO_Ground"
type input "[GEOGRAPHIC_DATA]"
